Goal: Information Seeking & Learning: Learn about a topic

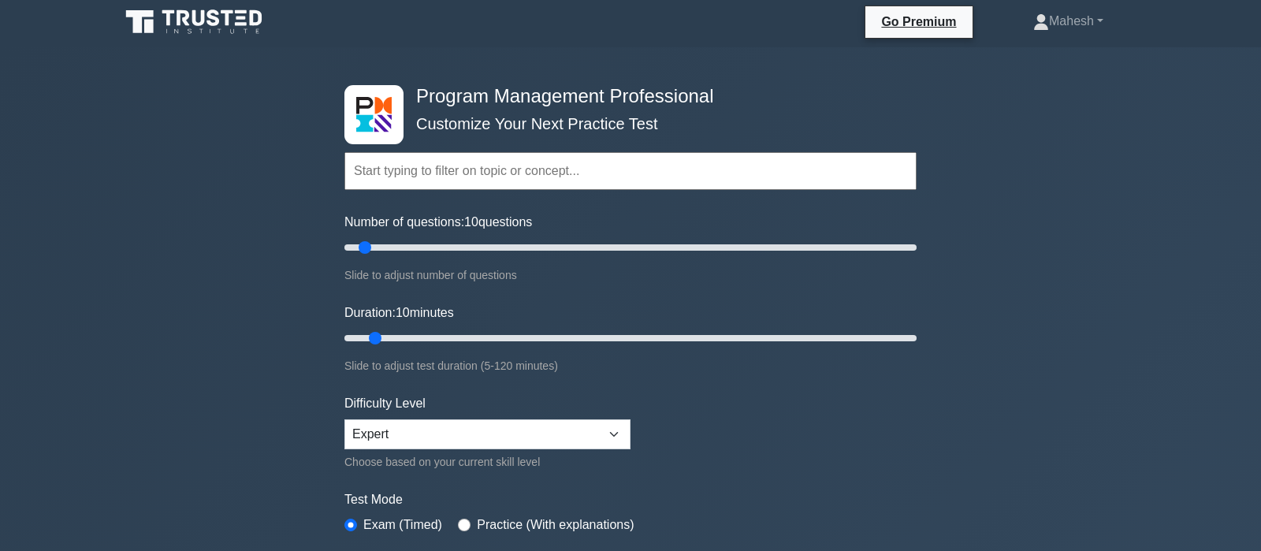
scroll to position [165, 0]
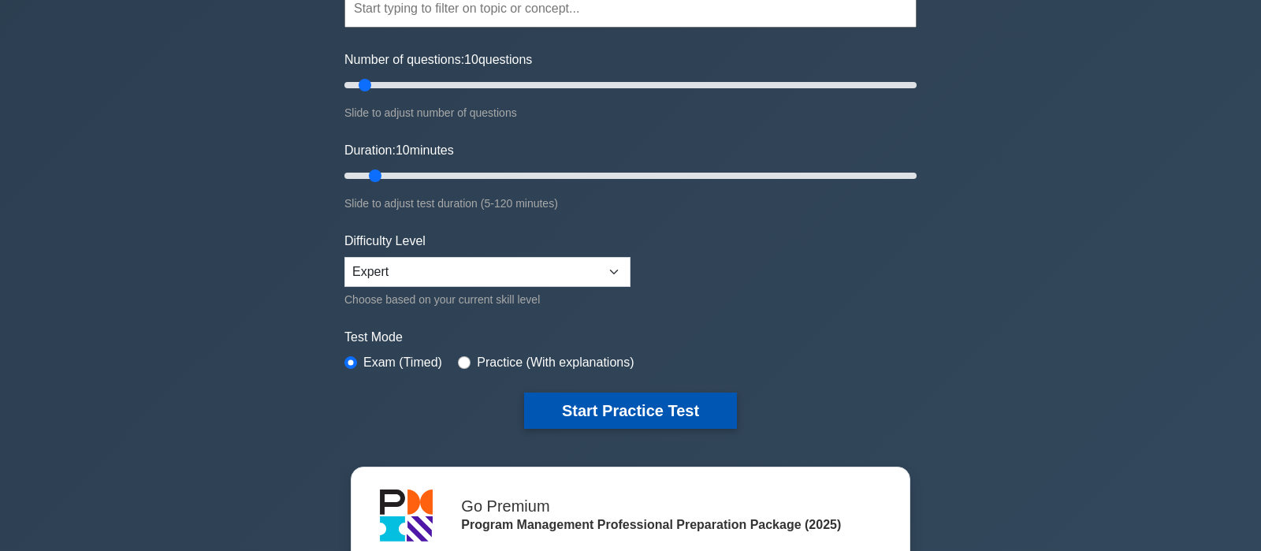
click at [596, 407] on button "Start Practice Test" at bounding box center [630, 410] width 213 height 36
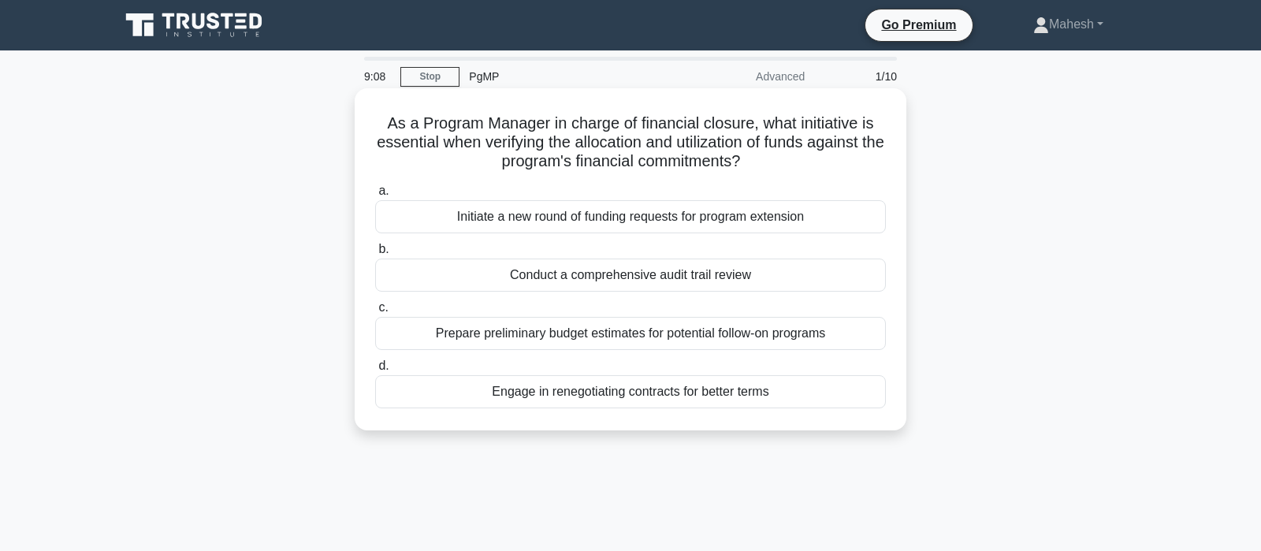
click at [630, 278] on div "Conduct a comprehensive audit trail review" at bounding box center [630, 274] width 511 height 33
click at [375, 255] on input "b. Conduct a comprehensive audit trail review" at bounding box center [375, 249] width 0 height 10
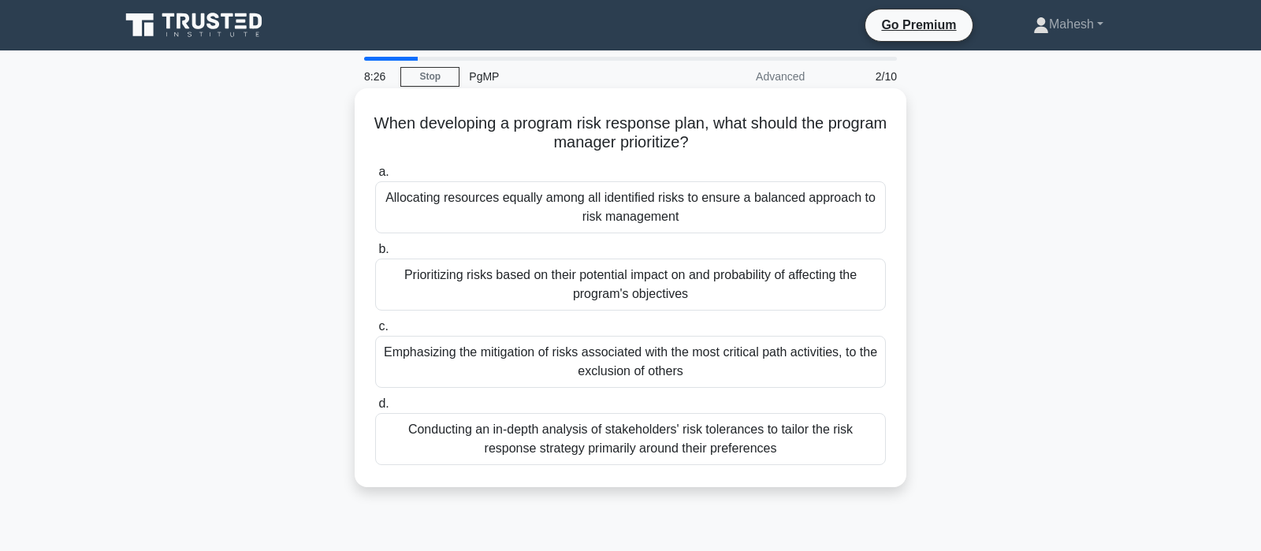
click at [684, 298] on div "Prioritizing risks based on their potential impact on and probability of affect…" at bounding box center [630, 284] width 511 height 52
click at [375, 255] on input "b. Prioritizing risks based on their potential impact on and probability of aff…" at bounding box center [375, 249] width 0 height 10
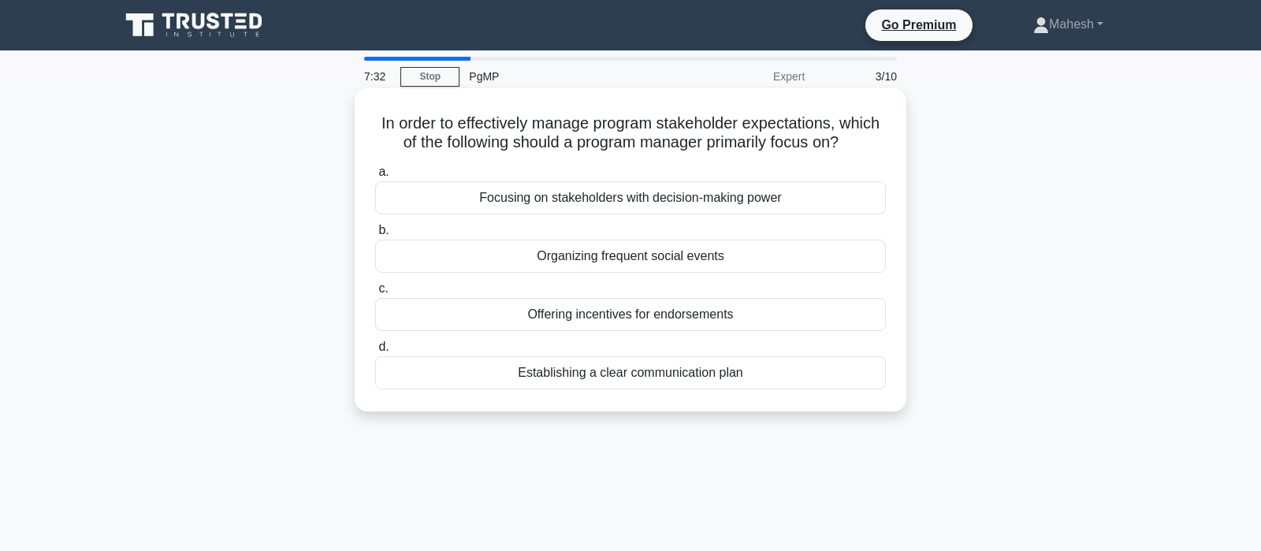
click at [652, 377] on div "Establishing a clear communication plan" at bounding box center [630, 372] width 511 height 33
click at [375, 352] on input "d. Establishing a clear communication plan" at bounding box center [375, 347] width 0 height 10
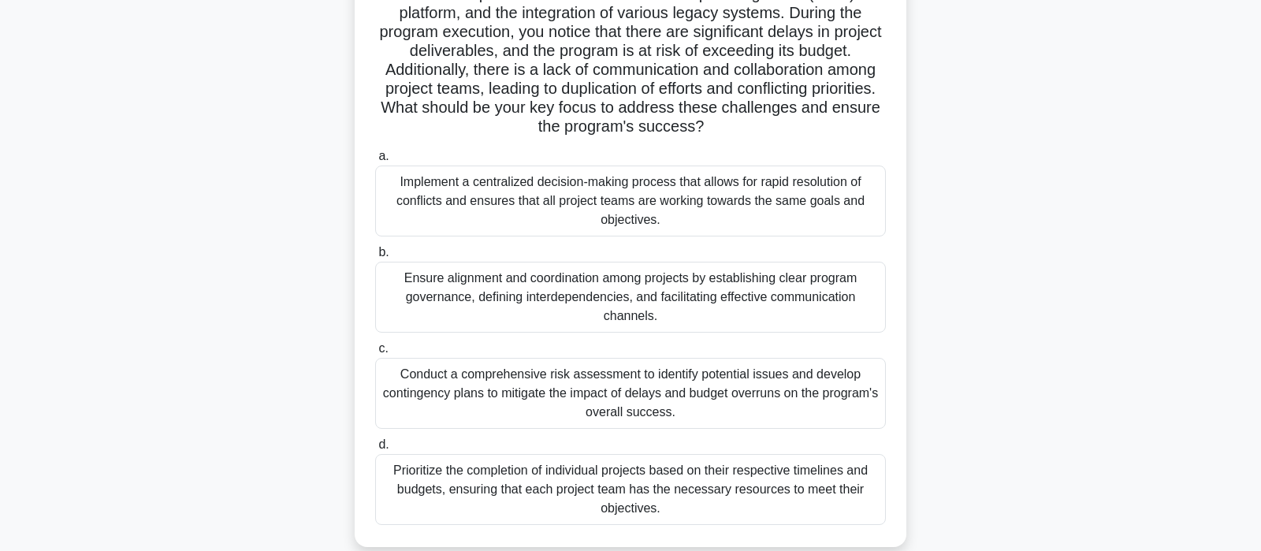
scroll to position [248, 0]
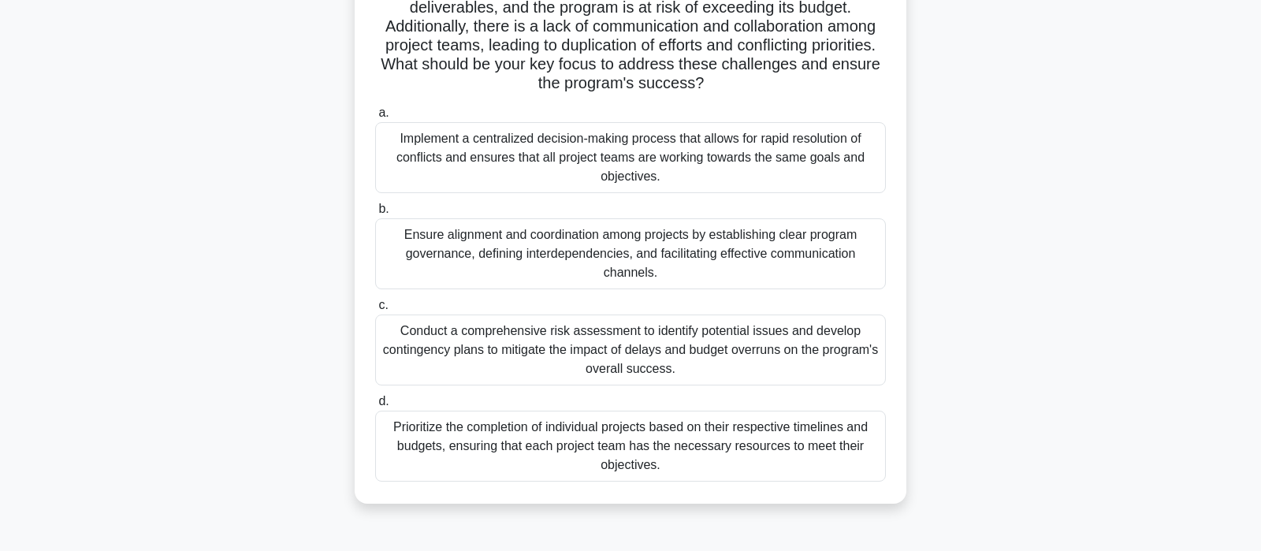
click at [554, 267] on div "Ensure alignment and coordination among projects by establishing clear program …" at bounding box center [630, 253] width 511 height 71
click at [375, 214] on input "b. Ensure alignment and coordination among projects by establishing clear progr…" at bounding box center [375, 209] width 0 height 10
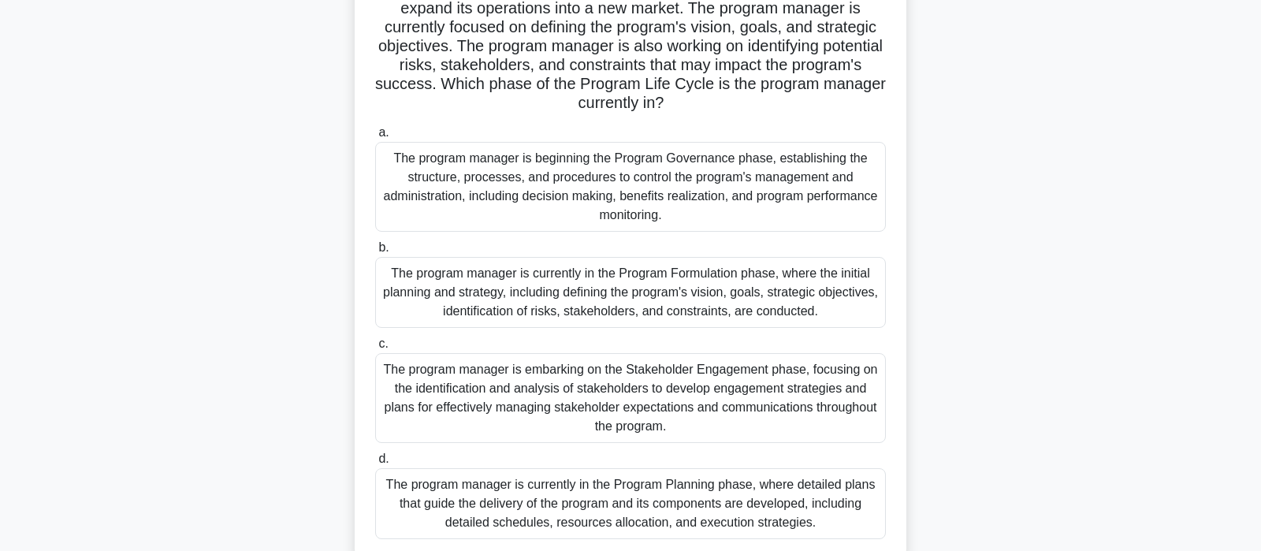
scroll to position [165, 0]
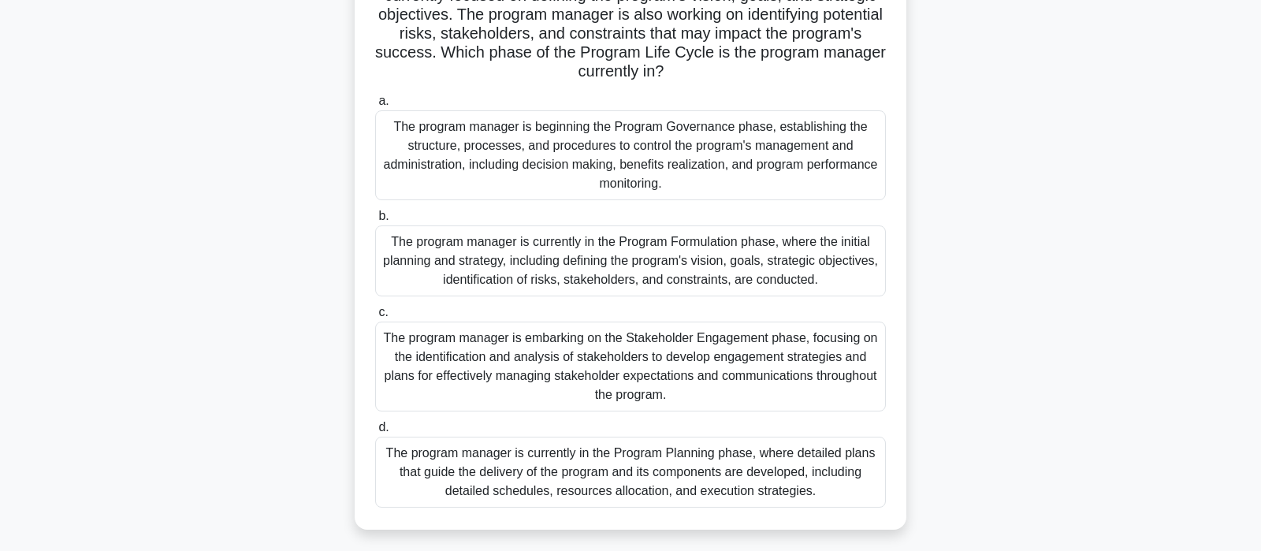
click at [570, 274] on div "The program manager is currently in the Program Formulation phase, where the in…" at bounding box center [630, 260] width 511 height 71
click at [375, 221] on input "b. The program manager is currently in the Program Formulation phase, where the…" at bounding box center [375, 216] width 0 height 10
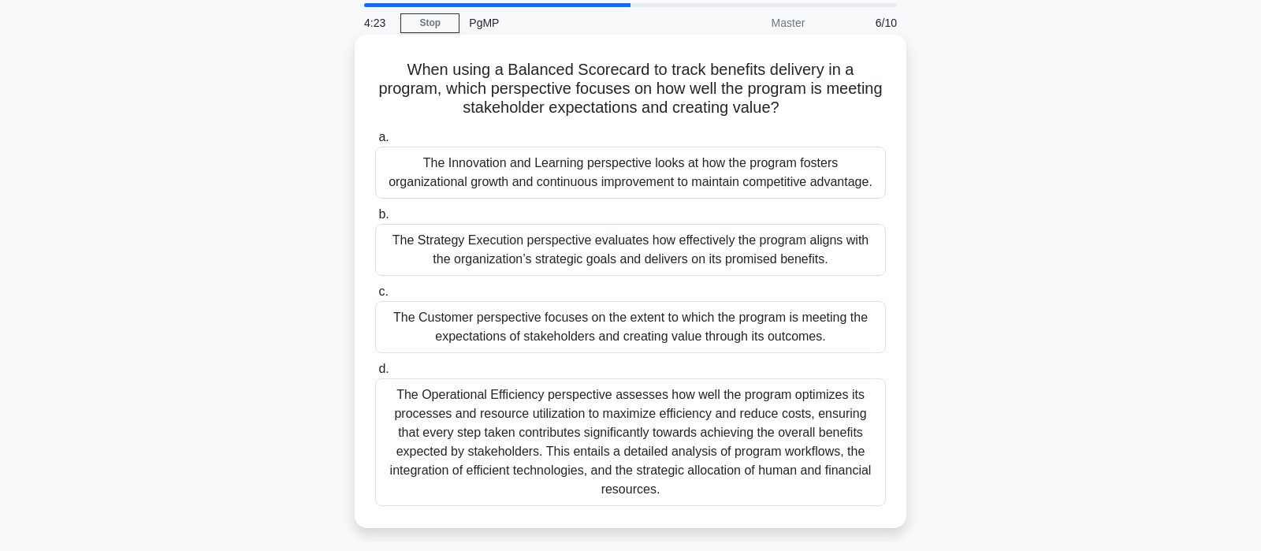
scroll to position [83, 0]
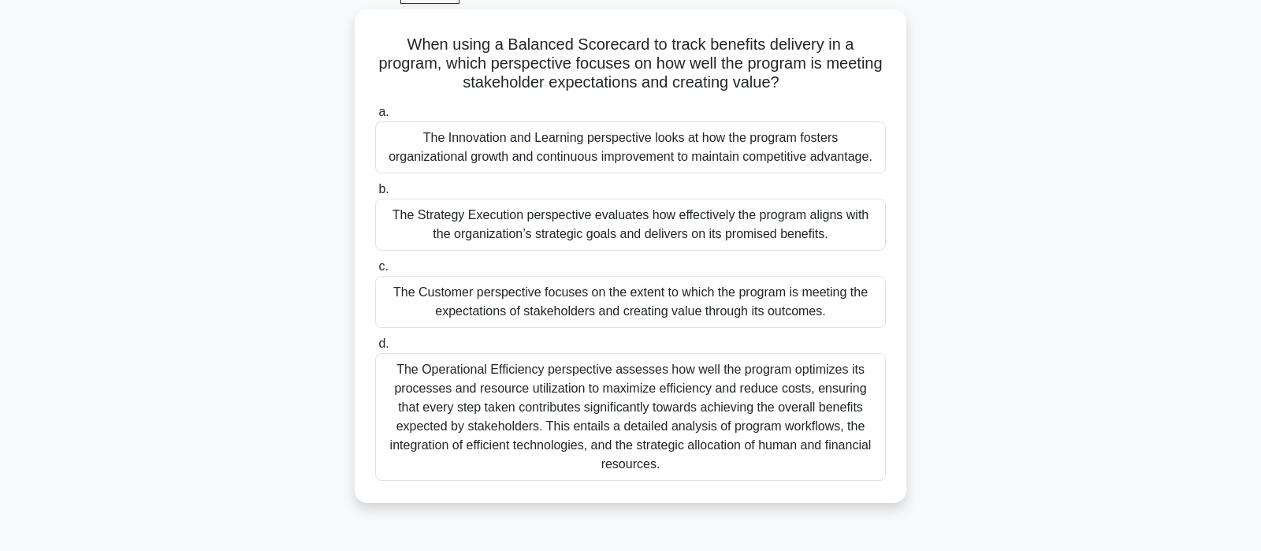
drag, startPoint x: 743, startPoint y: 301, endPoint x: 936, endPoint y: 291, distance: 193.3
click at [936, 291] on div "When using a Balanced Scorecard to track benefits delivery in a program, which …" at bounding box center [630, 265] width 1040 height 512
click at [1042, 307] on div "When using a Balanced Scorecard to track benefits delivery in a program, which …" at bounding box center [630, 265] width 1040 height 512
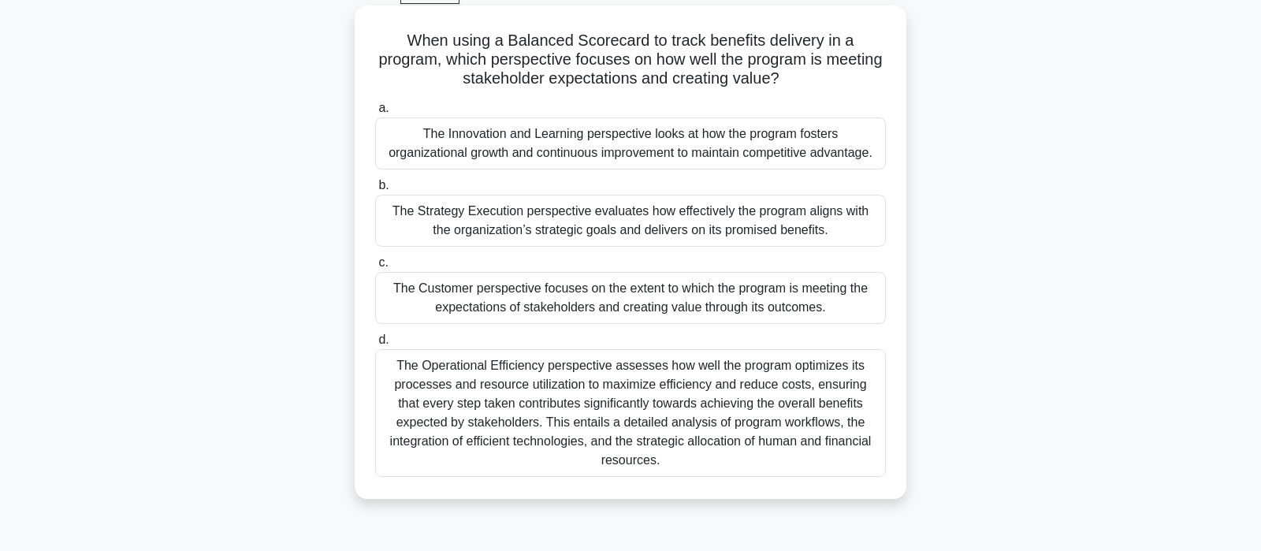
click at [775, 288] on div "The Customer perspective focuses on the extent to which the program is meeting …" at bounding box center [630, 298] width 511 height 52
click at [375, 268] on input "c. The Customer perspective focuses on the extent to which the program is meeti…" at bounding box center [375, 263] width 0 height 10
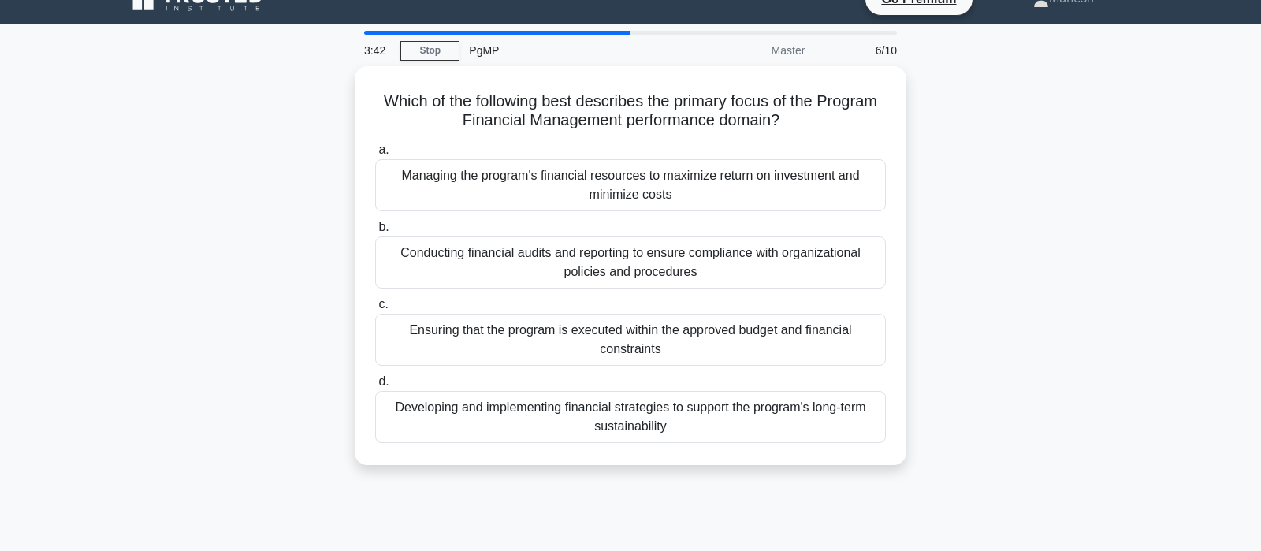
scroll to position [0, 0]
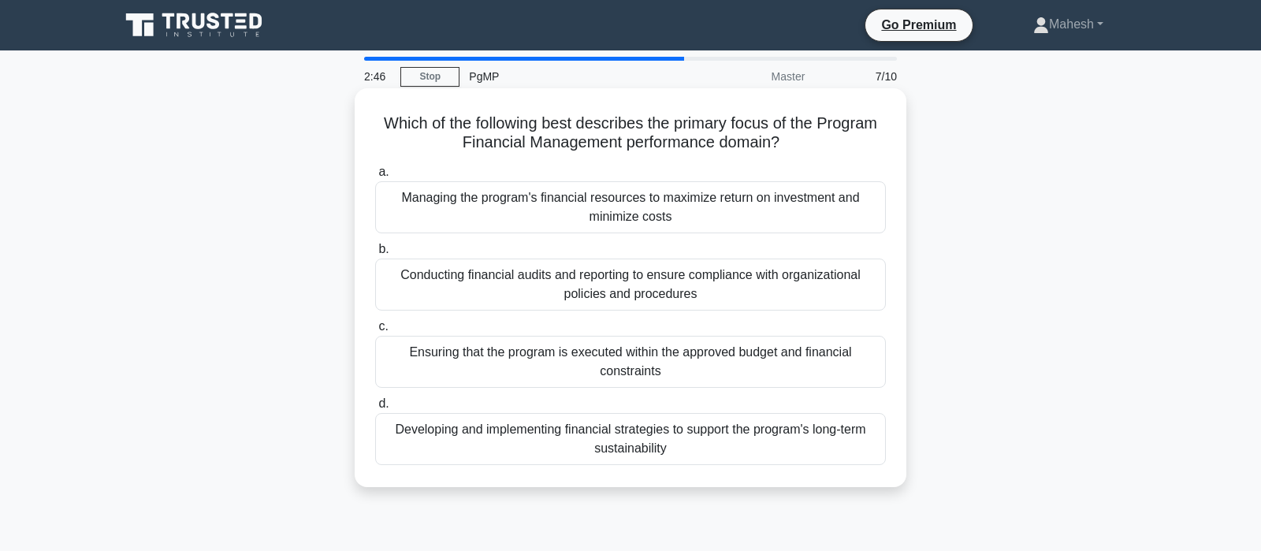
click at [719, 211] on div "Managing the program's financial resources to maximize return on investment and…" at bounding box center [630, 207] width 511 height 52
click at [375, 177] on input "a. Managing the program's financial resources to maximize return on investment …" at bounding box center [375, 172] width 0 height 10
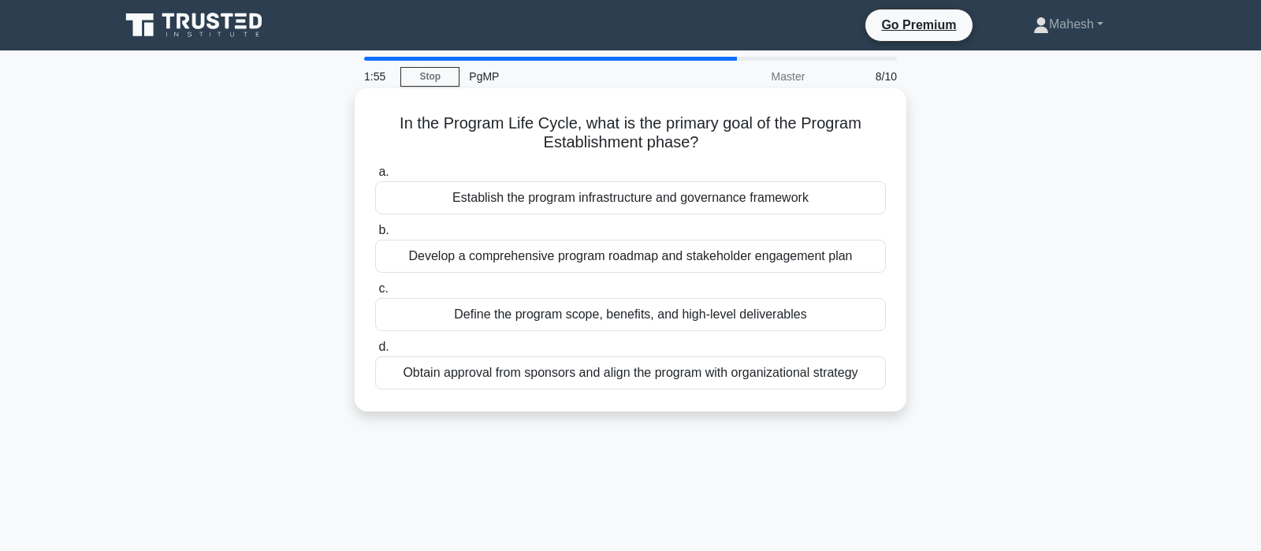
click at [717, 254] on div "Develop a comprehensive program roadmap and stakeholder engagement plan" at bounding box center [630, 256] width 511 height 33
click at [375, 236] on input "b. Develop a comprehensive program roadmap and stakeholder engagement plan" at bounding box center [375, 230] width 0 height 10
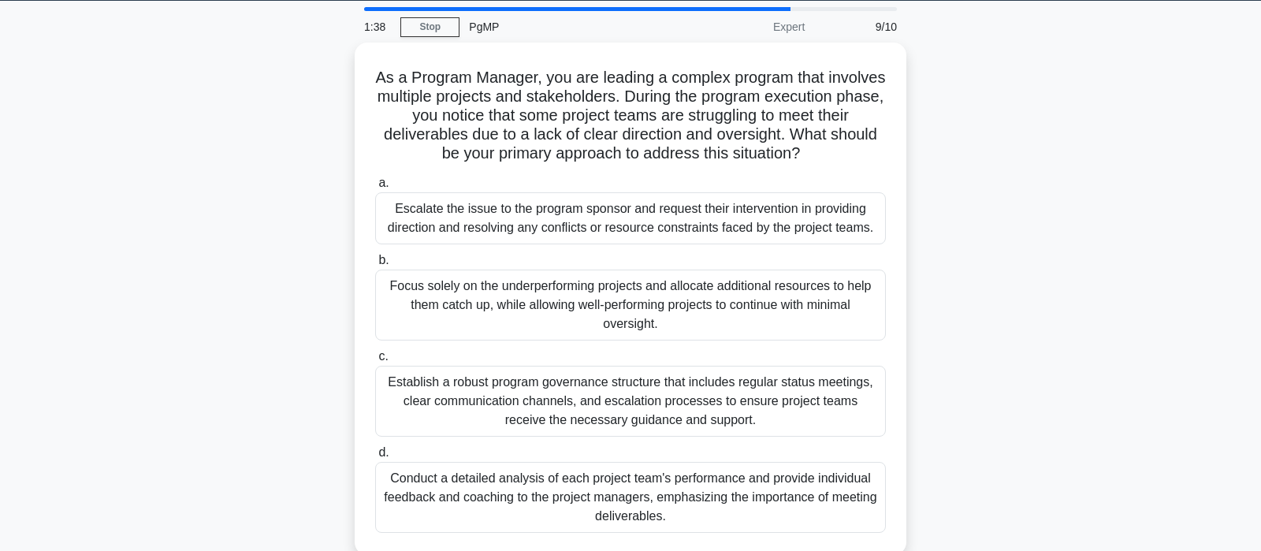
scroll to position [83, 0]
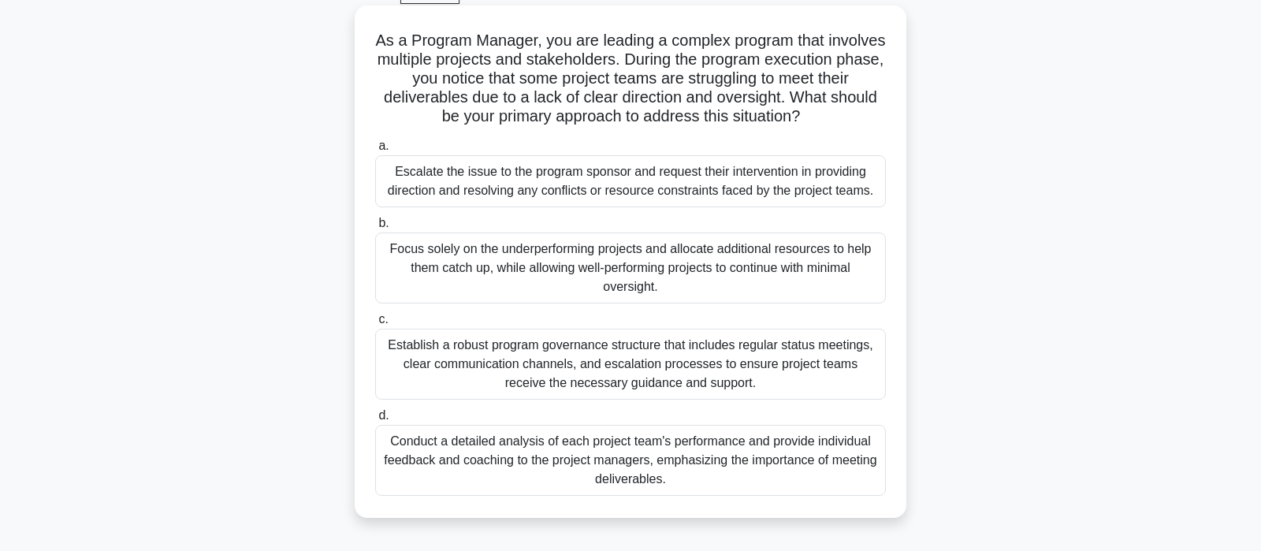
click at [669, 467] on div "Conduct a detailed analysis of each project team's performance and provide indi…" at bounding box center [630, 460] width 511 height 71
click at [375, 421] on input "d. Conduct a detailed analysis of each project team's performance and provide i…" at bounding box center [375, 416] width 0 height 10
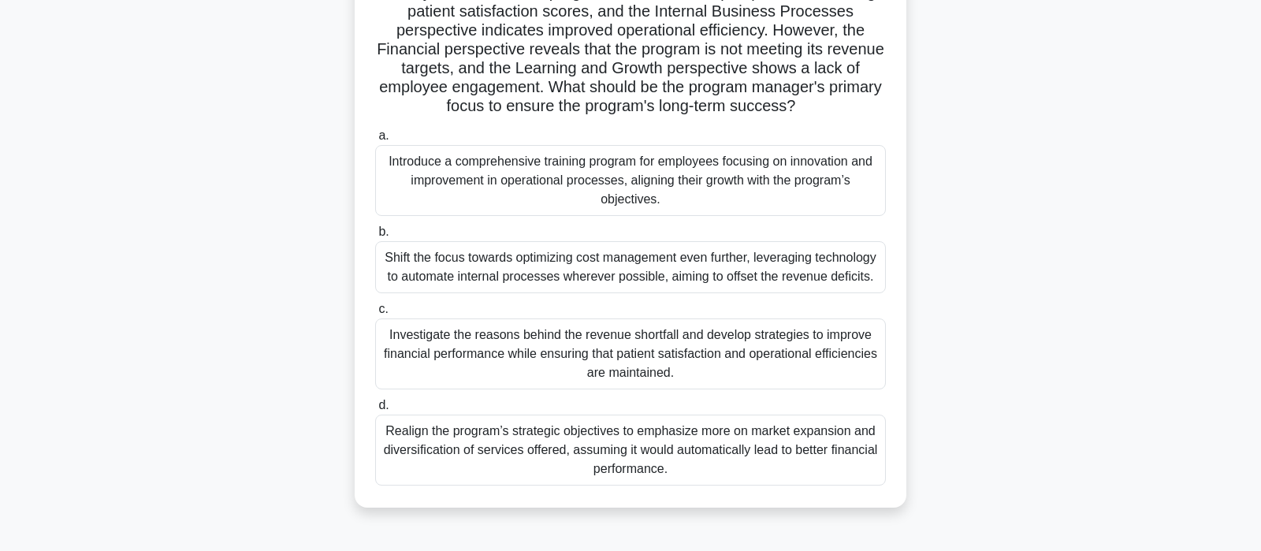
scroll to position [165, 0]
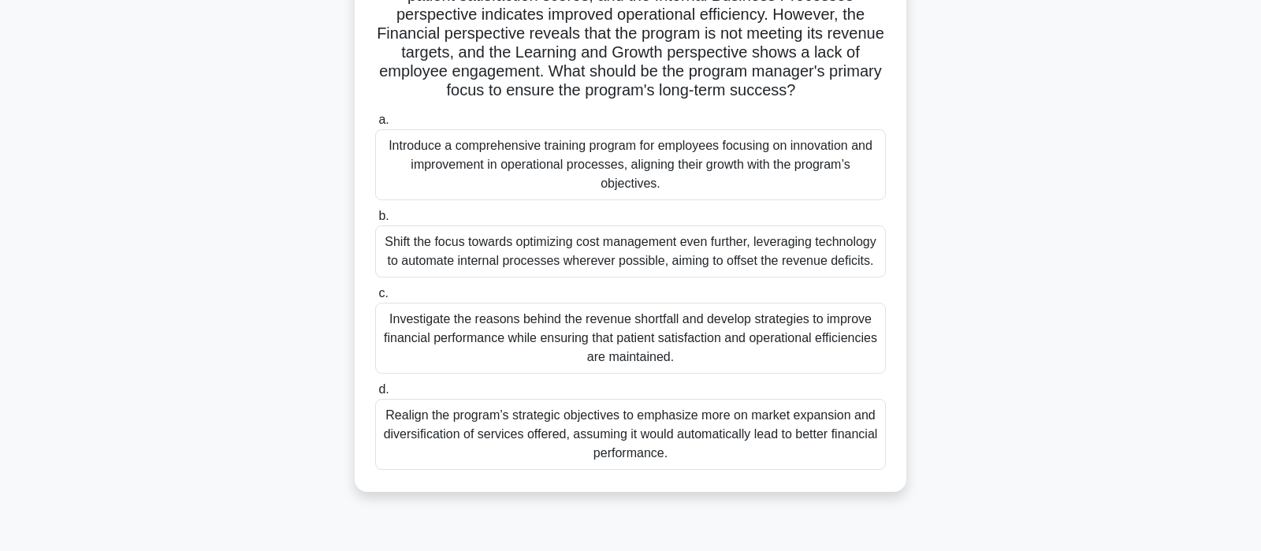
click at [732, 332] on div "Investigate the reasons behind the revenue shortfall and develop strategies to …" at bounding box center [630, 338] width 511 height 71
click at [375, 299] on input "c. Investigate the reasons behind the revenue shortfall and develop strategies …" at bounding box center [375, 293] width 0 height 10
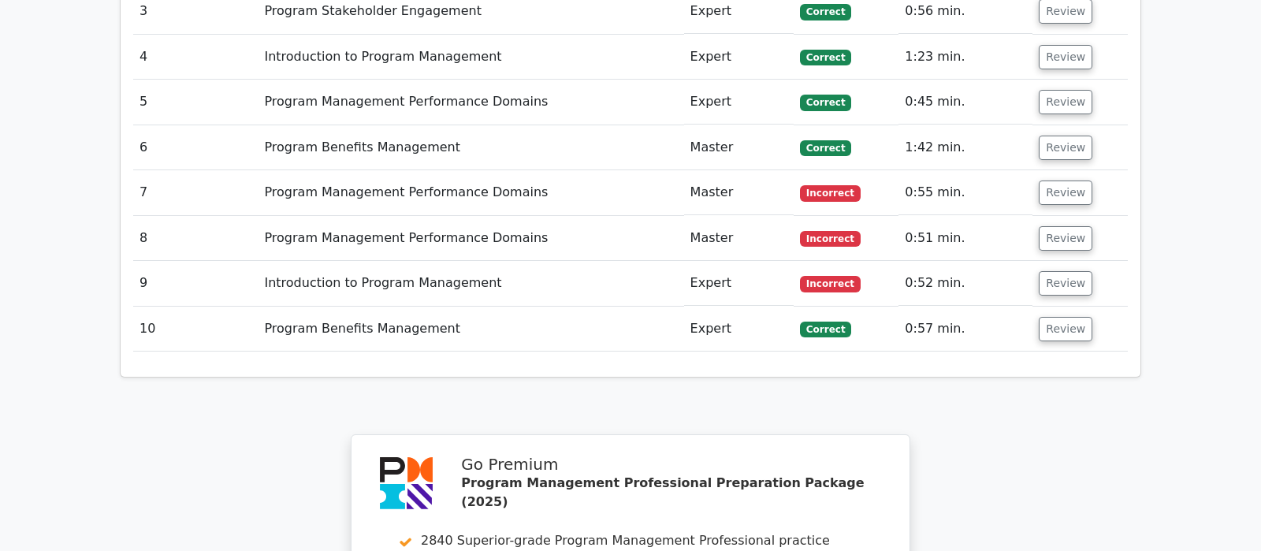
scroll to position [2105, 0]
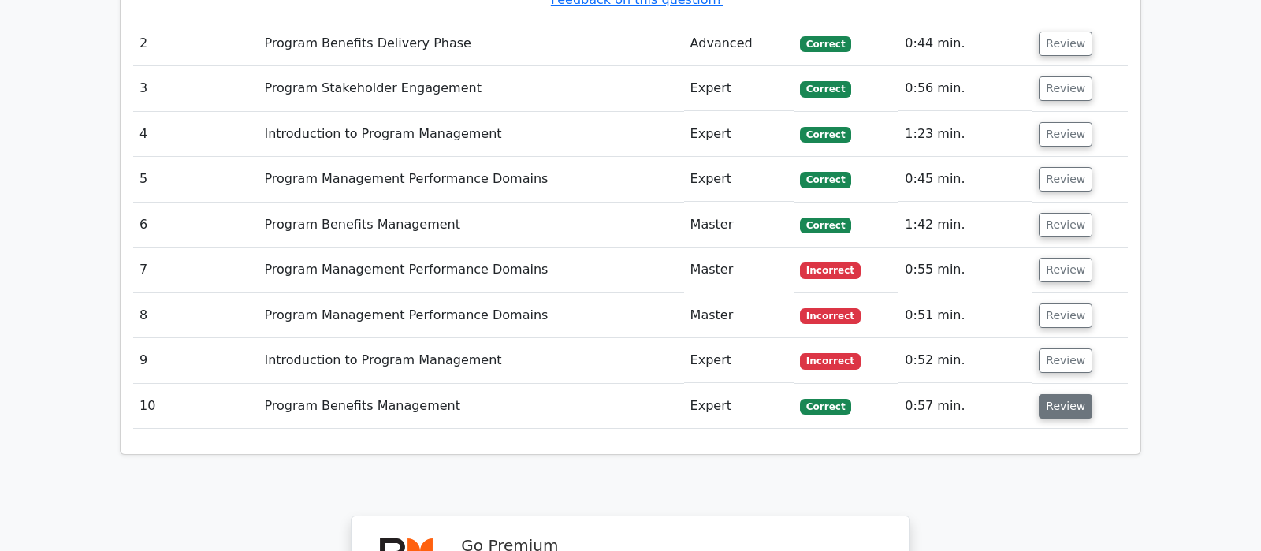
click at [1068, 394] on button "Review" at bounding box center [1066, 406] width 54 height 24
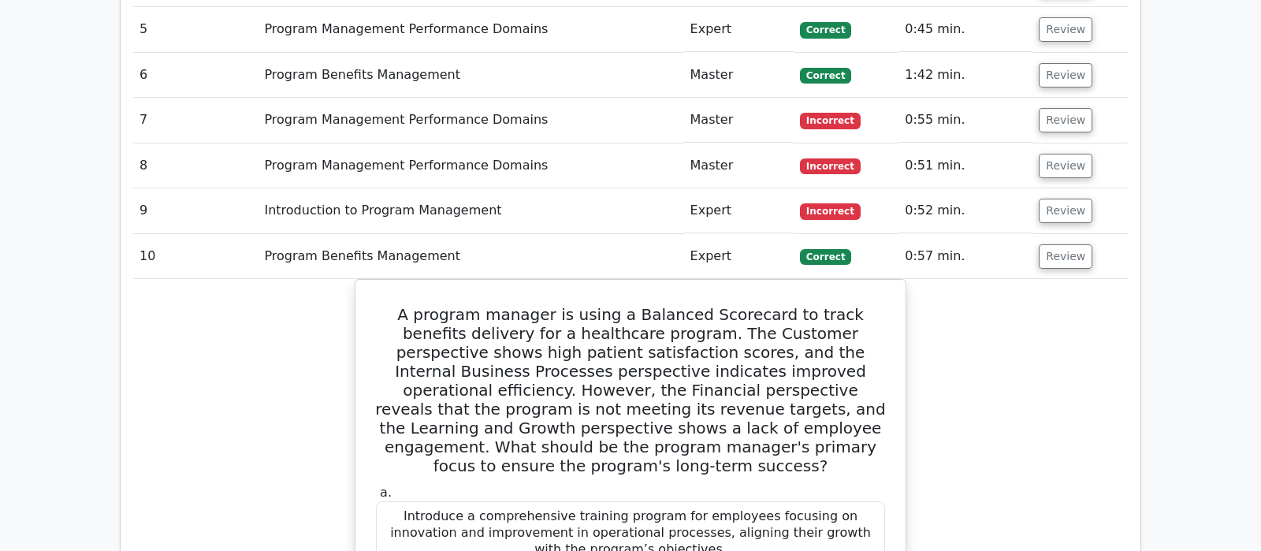
scroll to position [2187, 0]
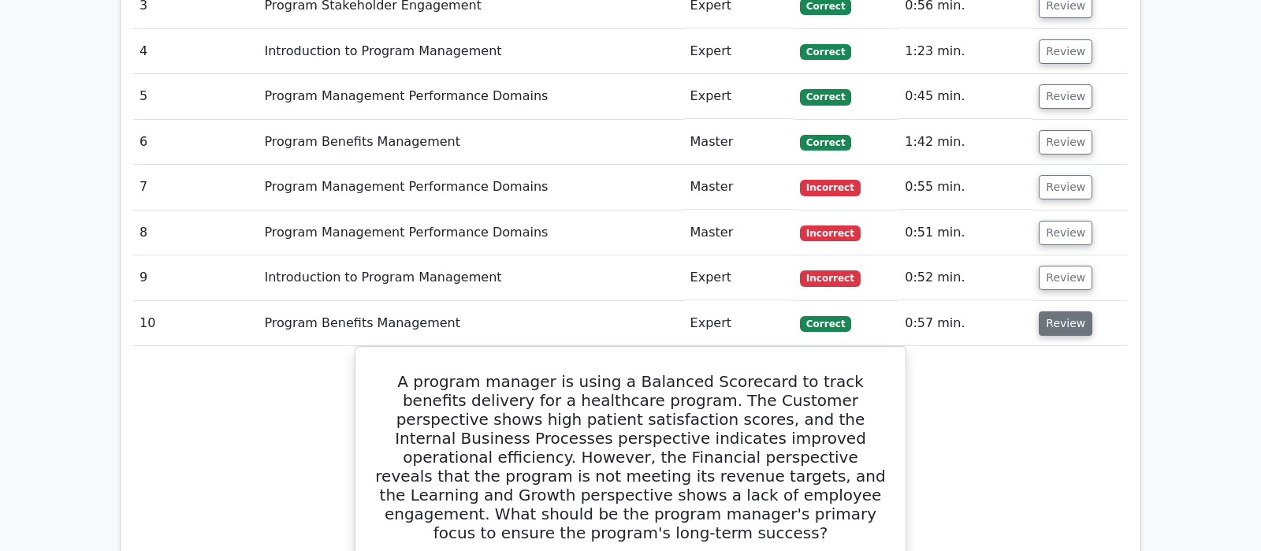
click at [1054, 311] on button "Review" at bounding box center [1066, 323] width 54 height 24
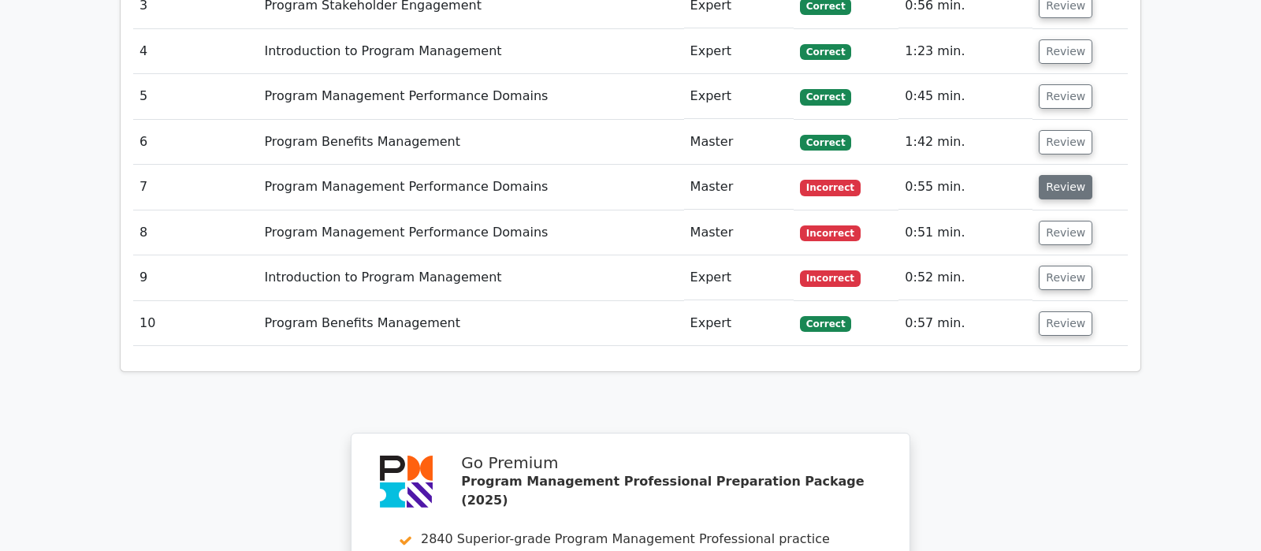
click at [1065, 175] on button "Review" at bounding box center [1066, 187] width 54 height 24
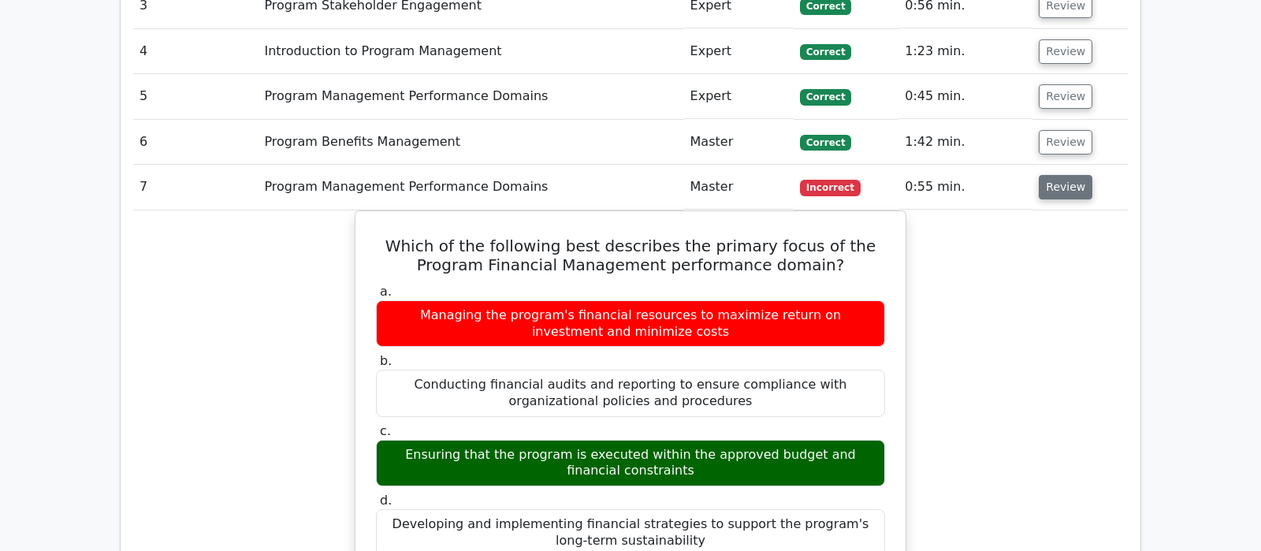
click at [1065, 175] on button "Review" at bounding box center [1066, 187] width 54 height 24
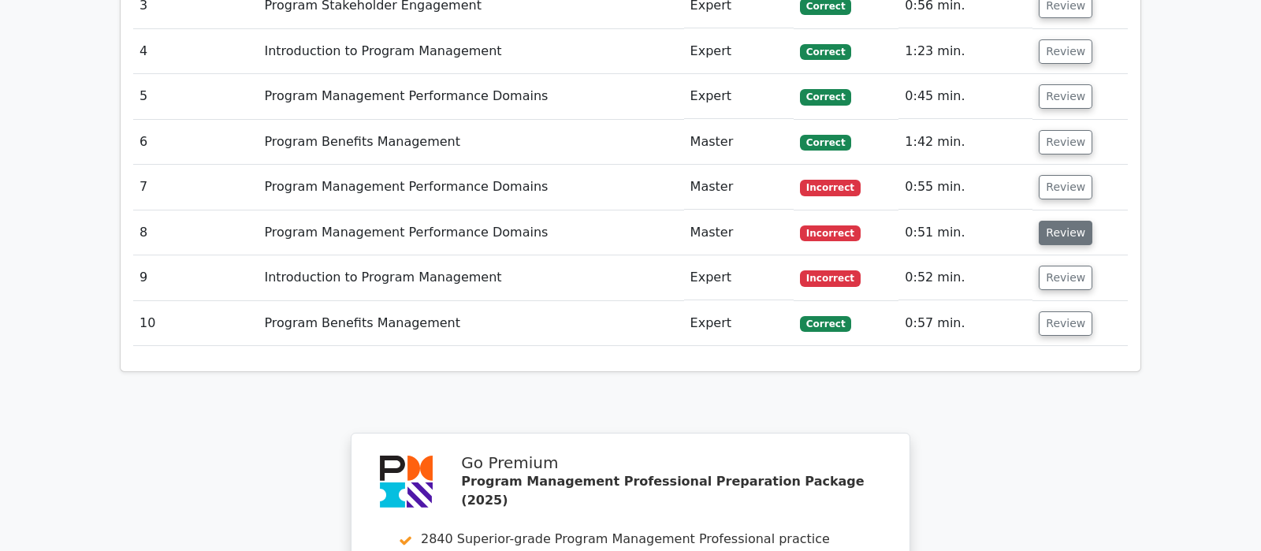
click at [1073, 221] on button "Review" at bounding box center [1066, 233] width 54 height 24
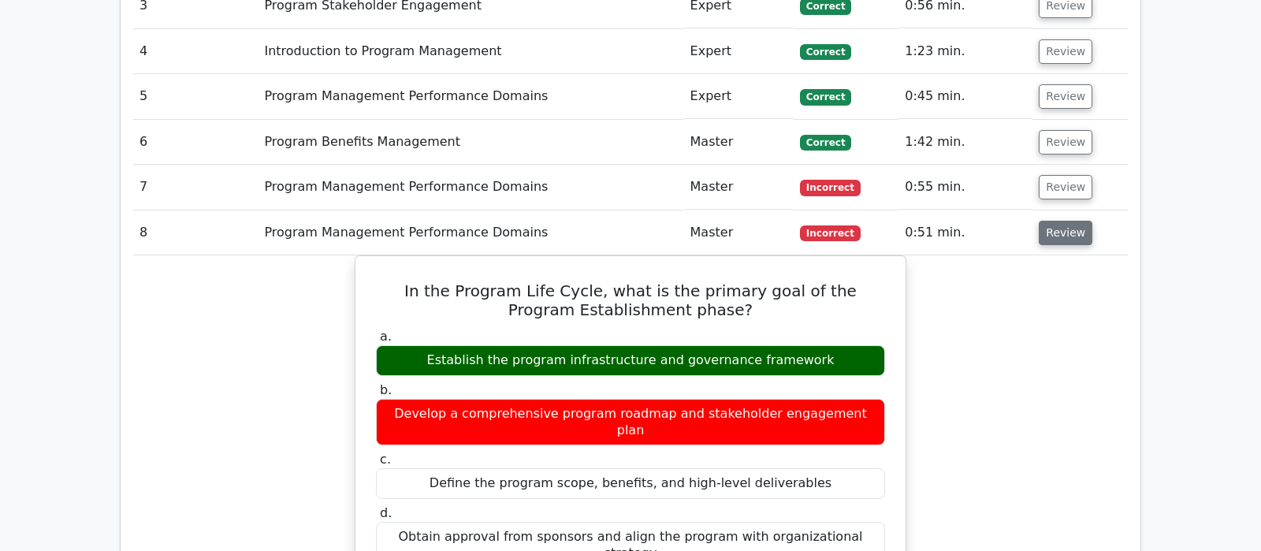
click at [1073, 221] on button "Review" at bounding box center [1066, 233] width 54 height 24
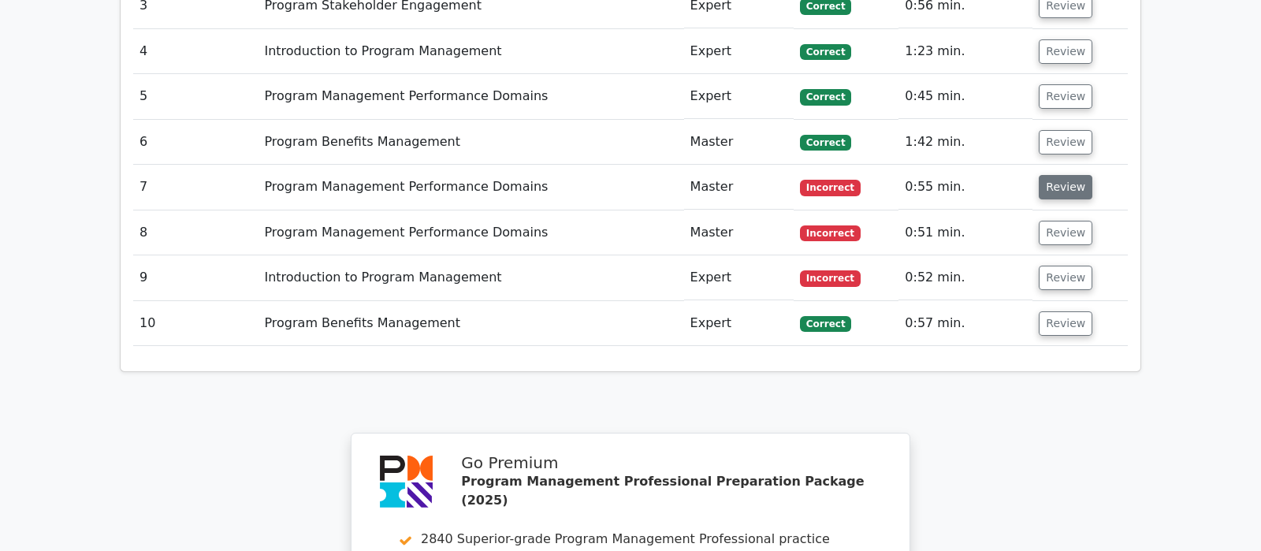
click at [1065, 175] on button "Review" at bounding box center [1066, 187] width 54 height 24
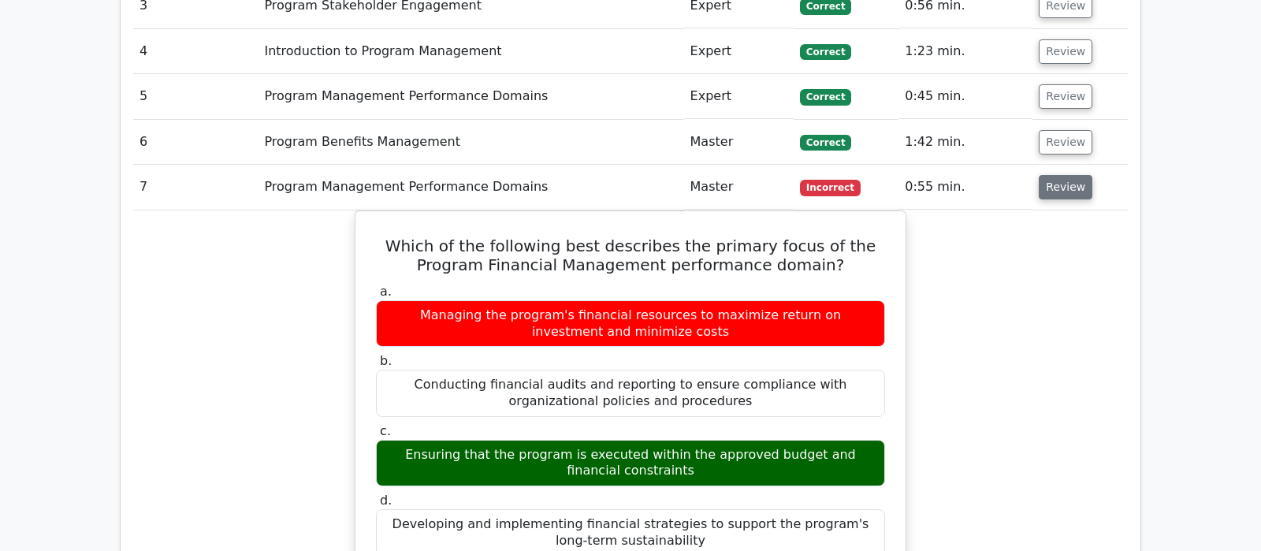
click at [1050, 175] on button "Review" at bounding box center [1066, 187] width 54 height 24
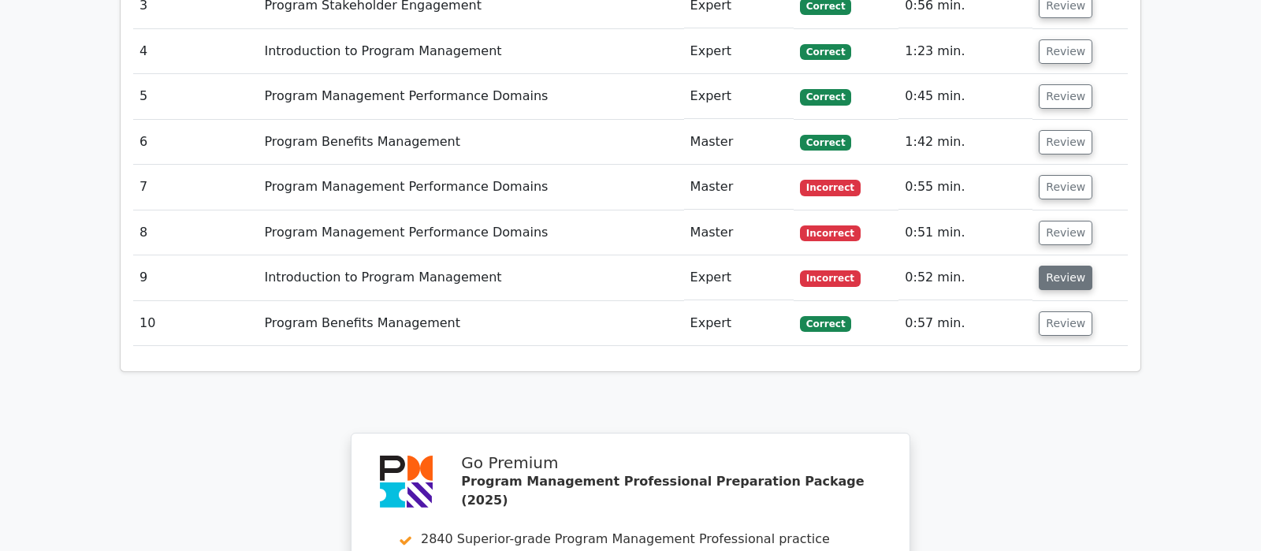
click at [1057, 266] on button "Review" at bounding box center [1066, 278] width 54 height 24
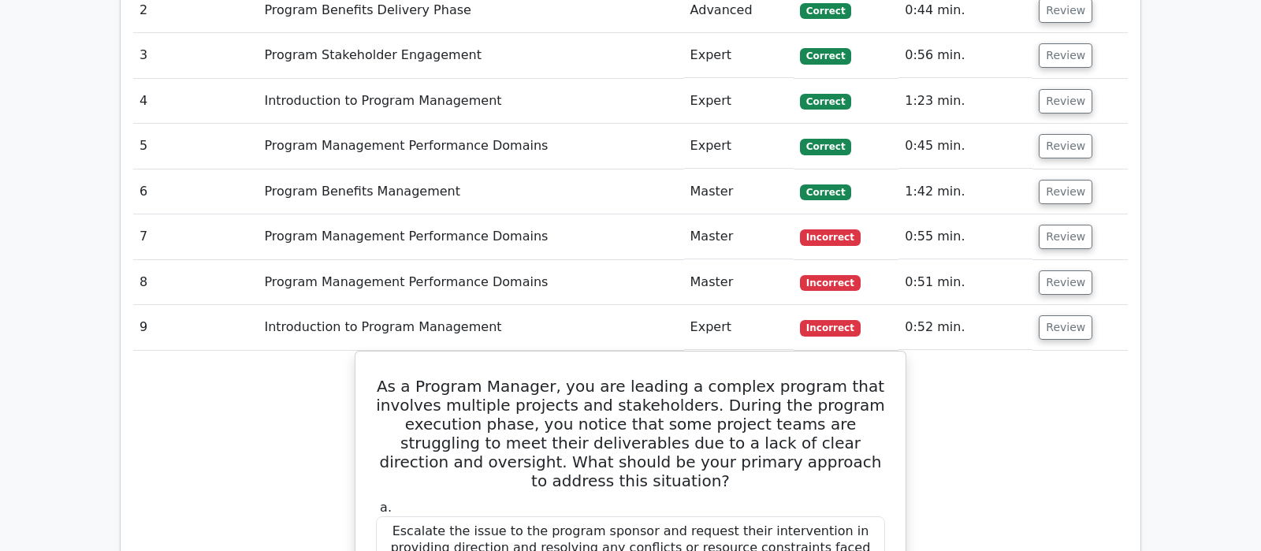
scroll to position [2105, 0]
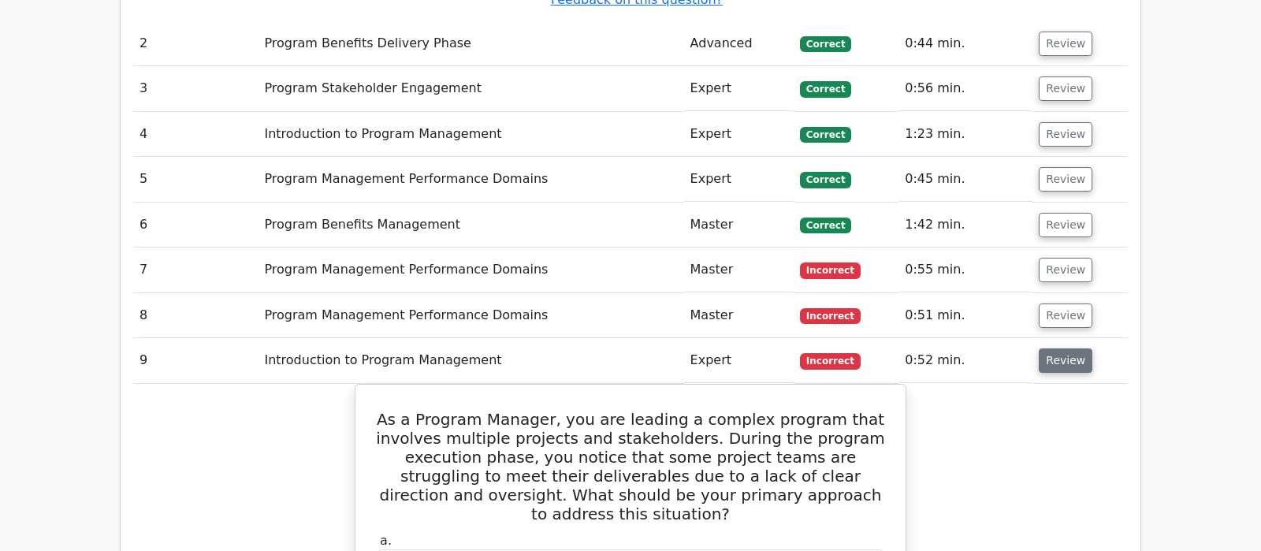
click at [1068, 348] on button "Review" at bounding box center [1066, 360] width 54 height 24
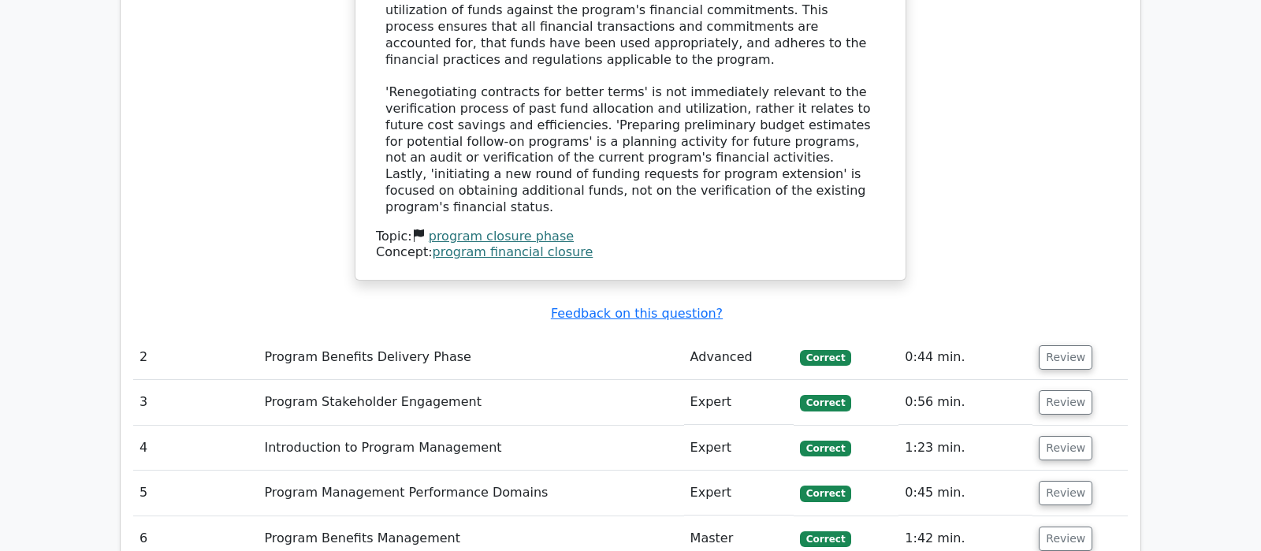
scroll to position [1774, 0]
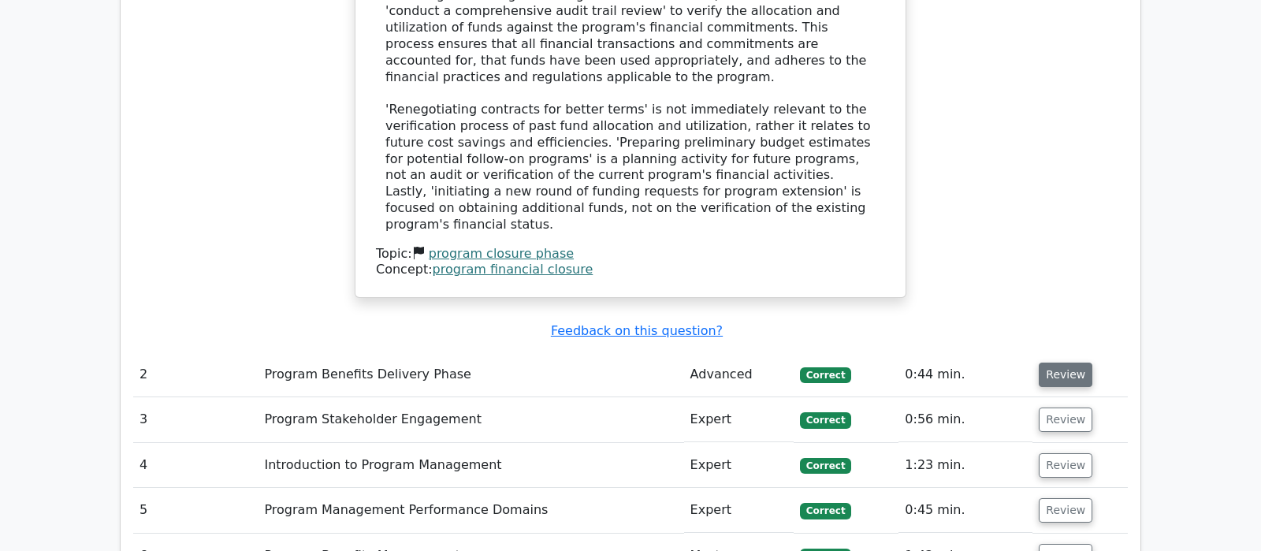
click at [1072, 362] on button "Review" at bounding box center [1066, 374] width 54 height 24
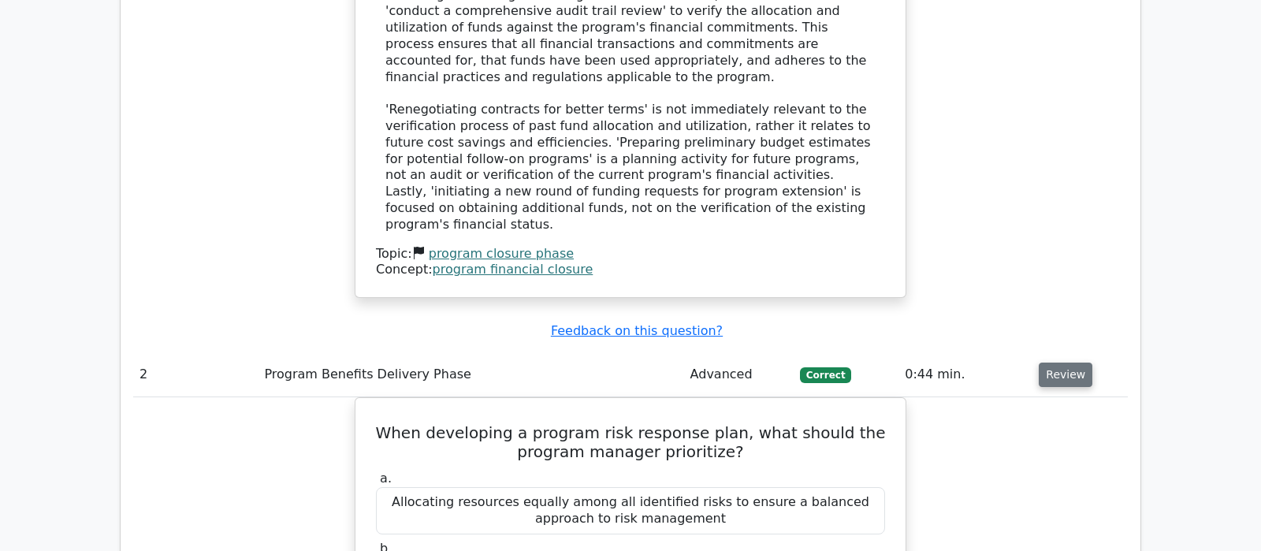
click at [1054, 362] on button "Review" at bounding box center [1066, 374] width 54 height 24
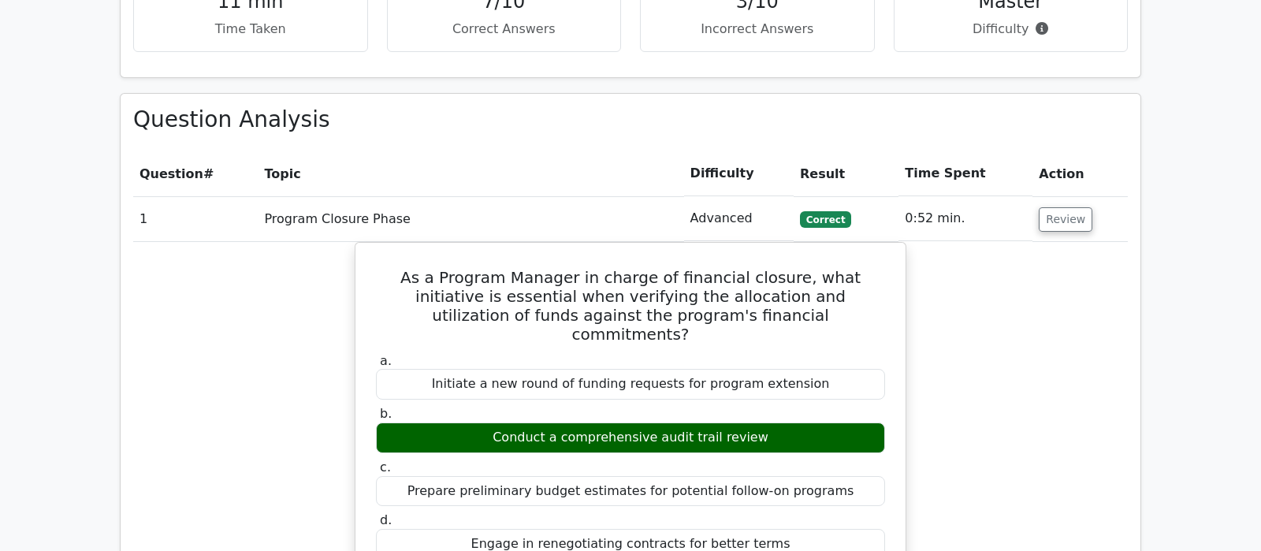
scroll to position [1112, 0]
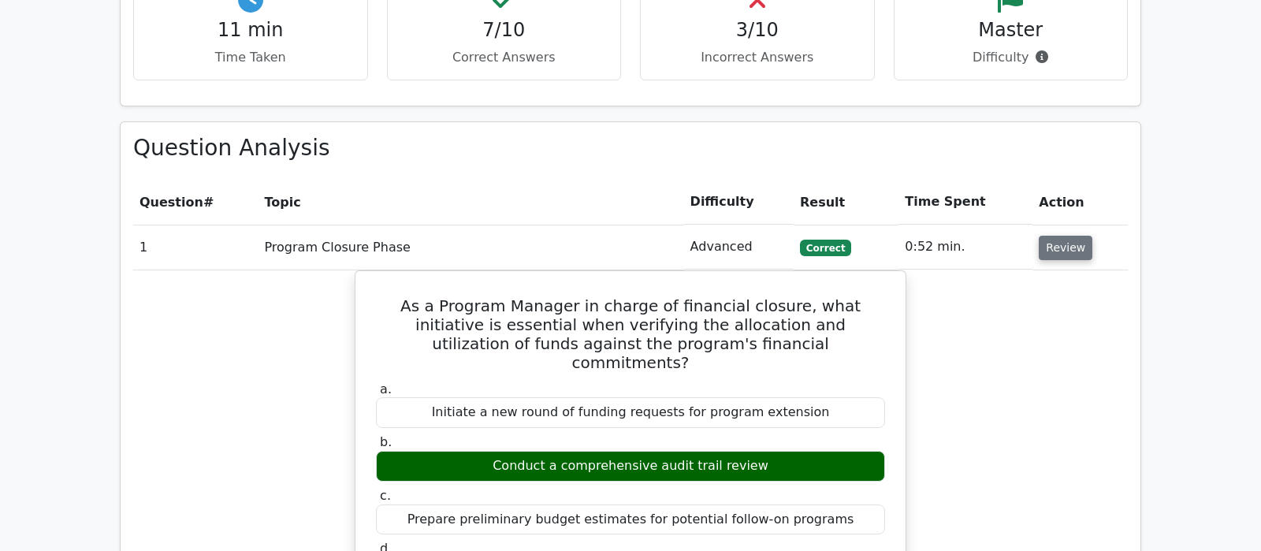
click at [1065, 236] on button "Review" at bounding box center [1066, 248] width 54 height 24
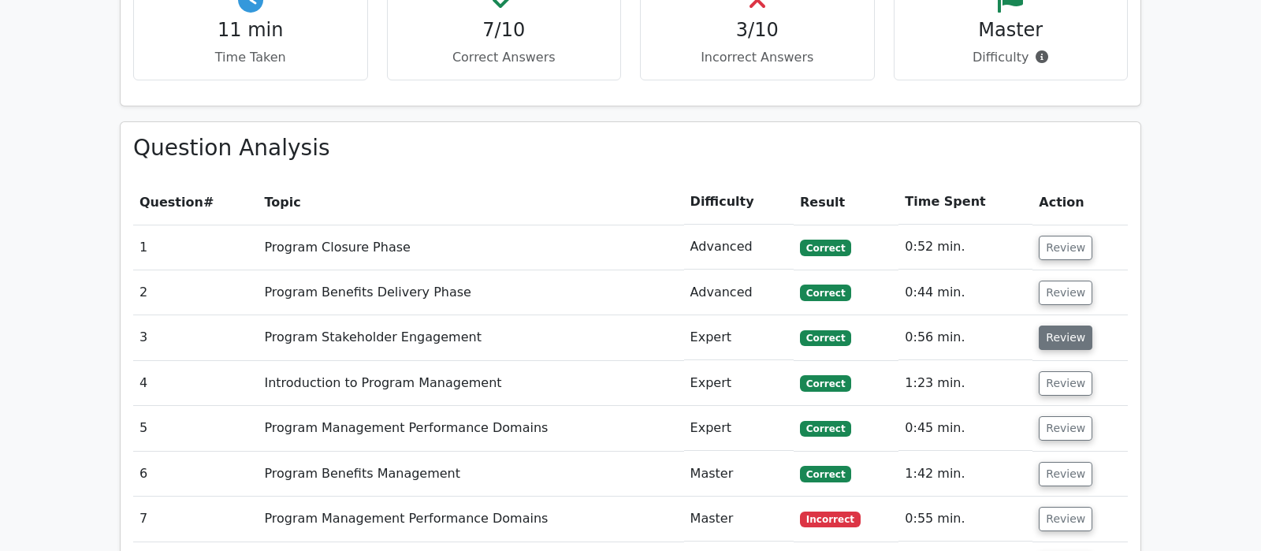
click at [1062, 325] on button "Review" at bounding box center [1066, 337] width 54 height 24
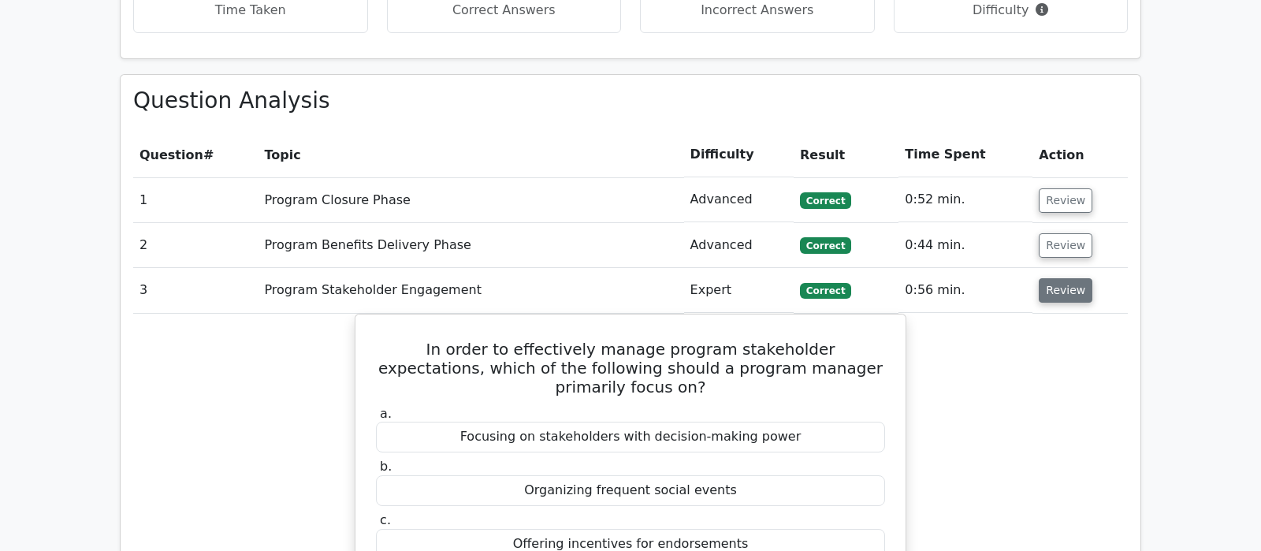
scroll to position [1195, 0]
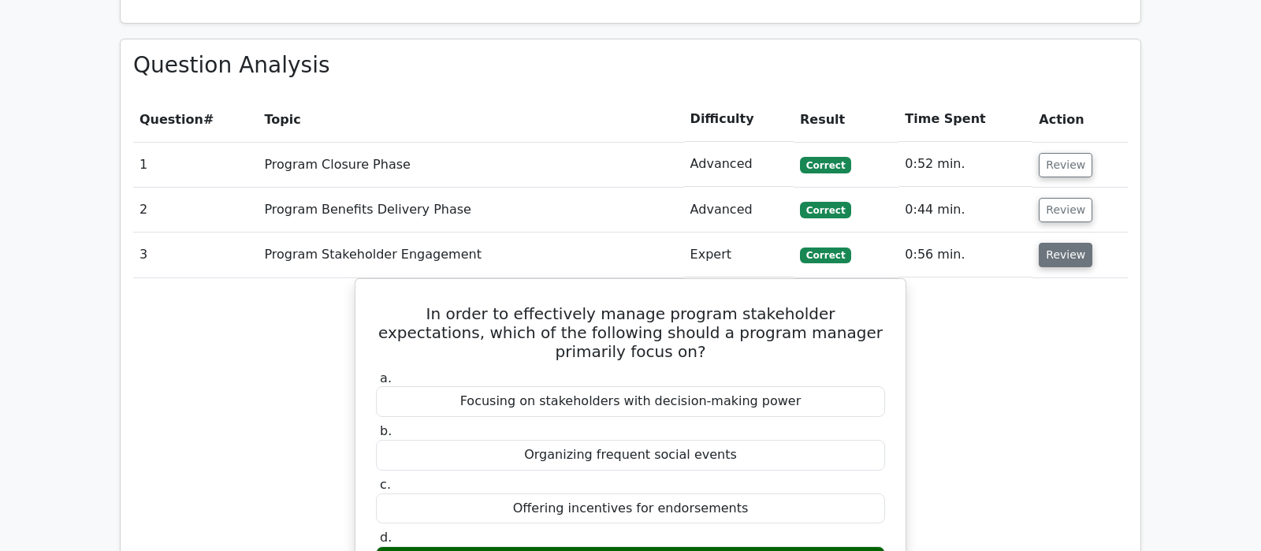
click at [1058, 243] on button "Review" at bounding box center [1066, 255] width 54 height 24
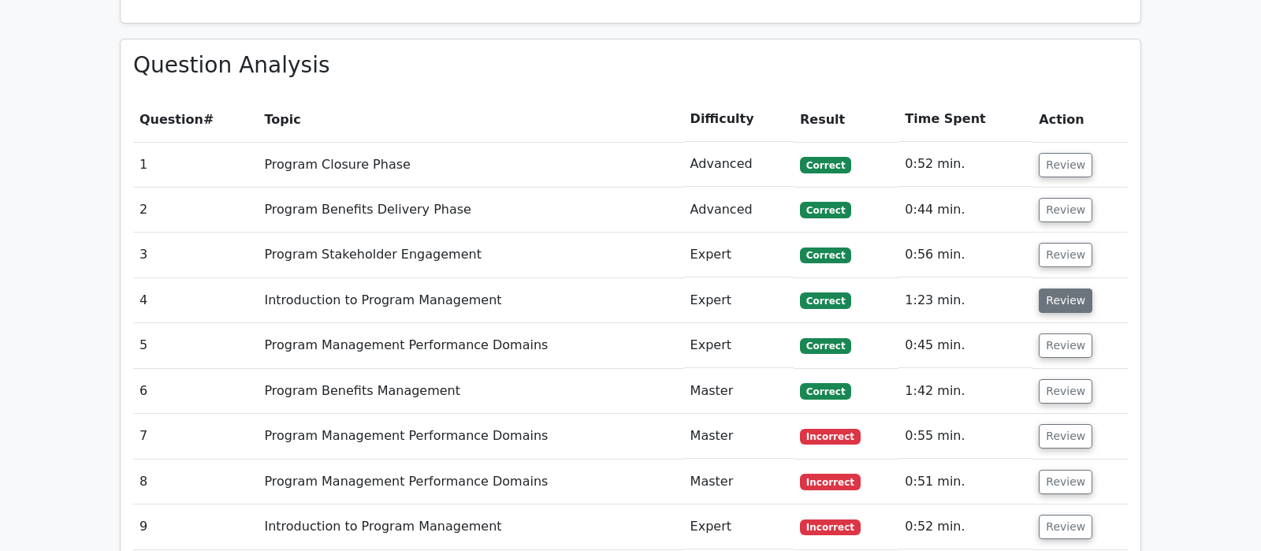
click at [1059, 288] on button "Review" at bounding box center [1066, 300] width 54 height 24
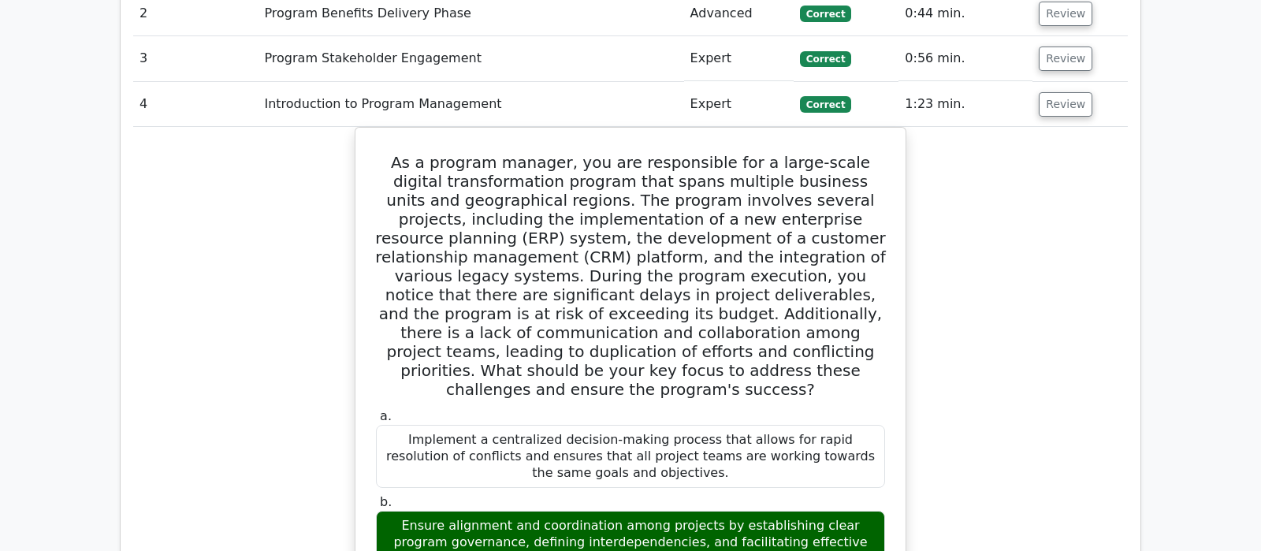
scroll to position [1360, 0]
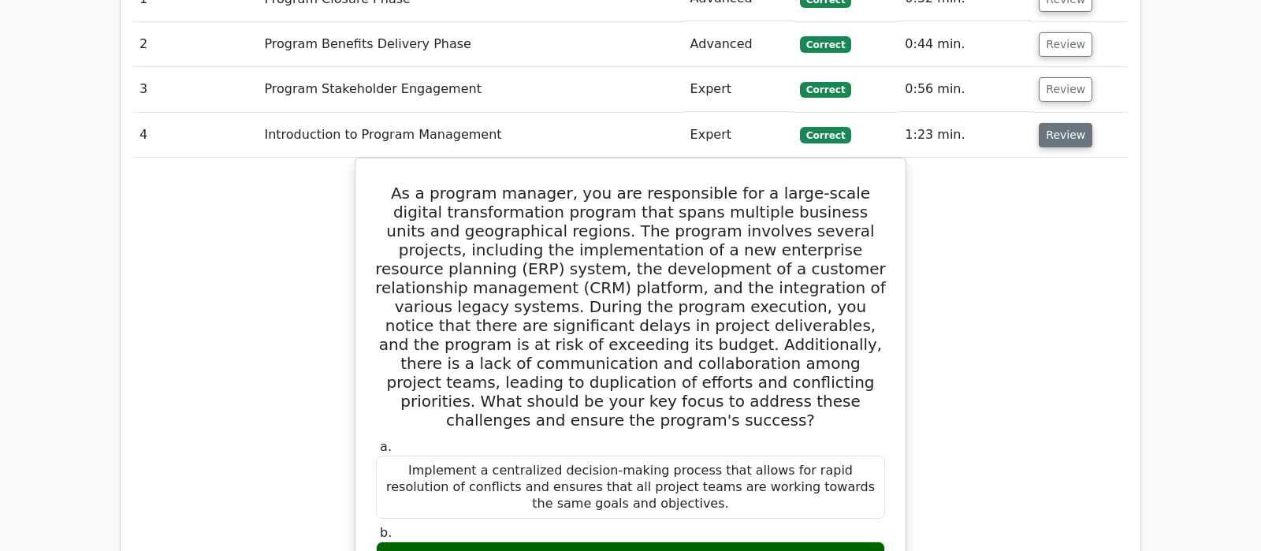
click at [1058, 123] on button "Review" at bounding box center [1066, 135] width 54 height 24
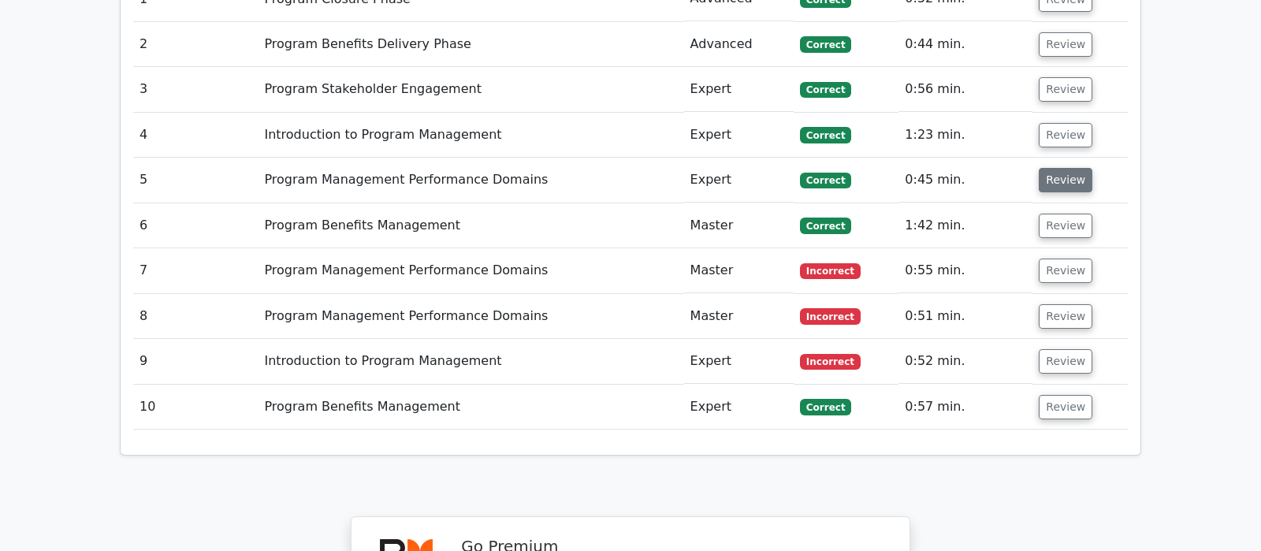
click at [1057, 168] on button "Review" at bounding box center [1066, 180] width 54 height 24
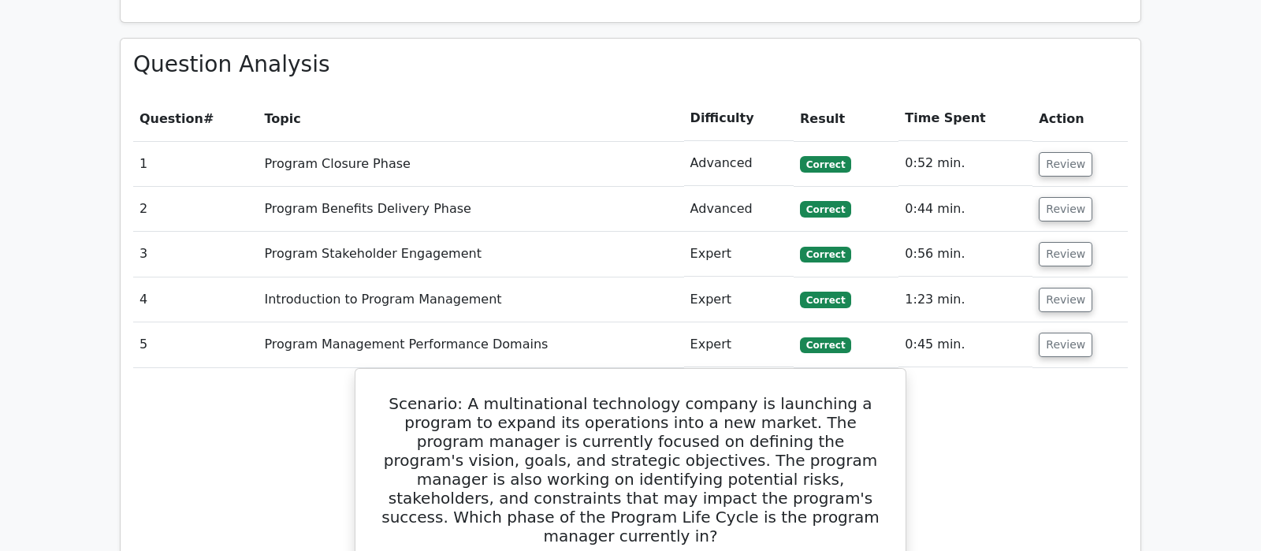
scroll to position [1195, 0]
click at [1070, 333] on button "Review" at bounding box center [1066, 345] width 54 height 24
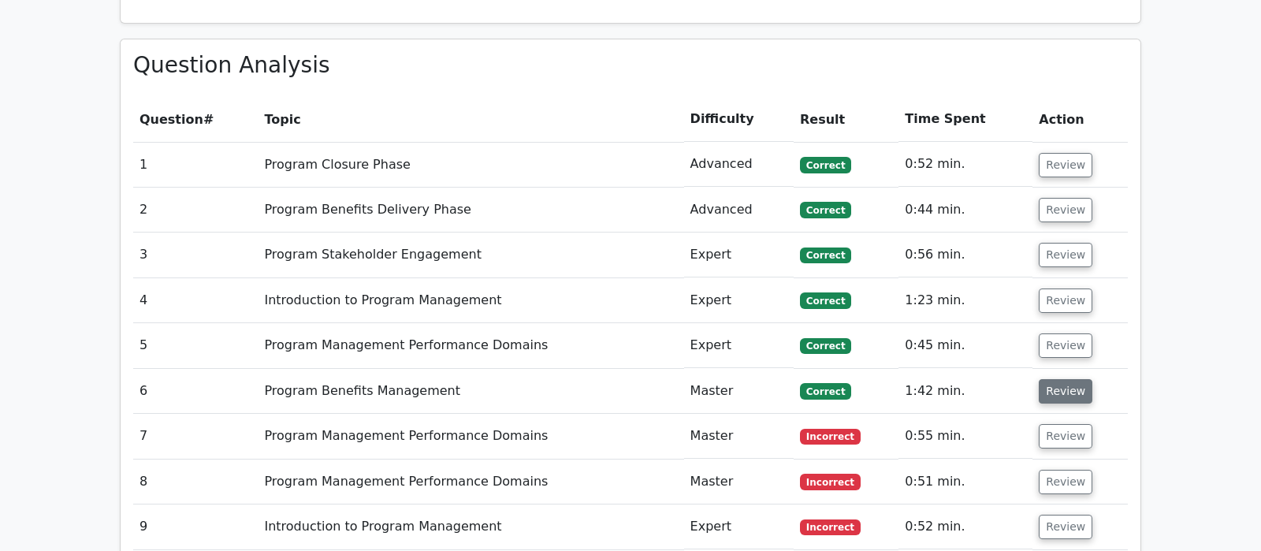
click at [1062, 379] on button "Review" at bounding box center [1066, 391] width 54 height 24
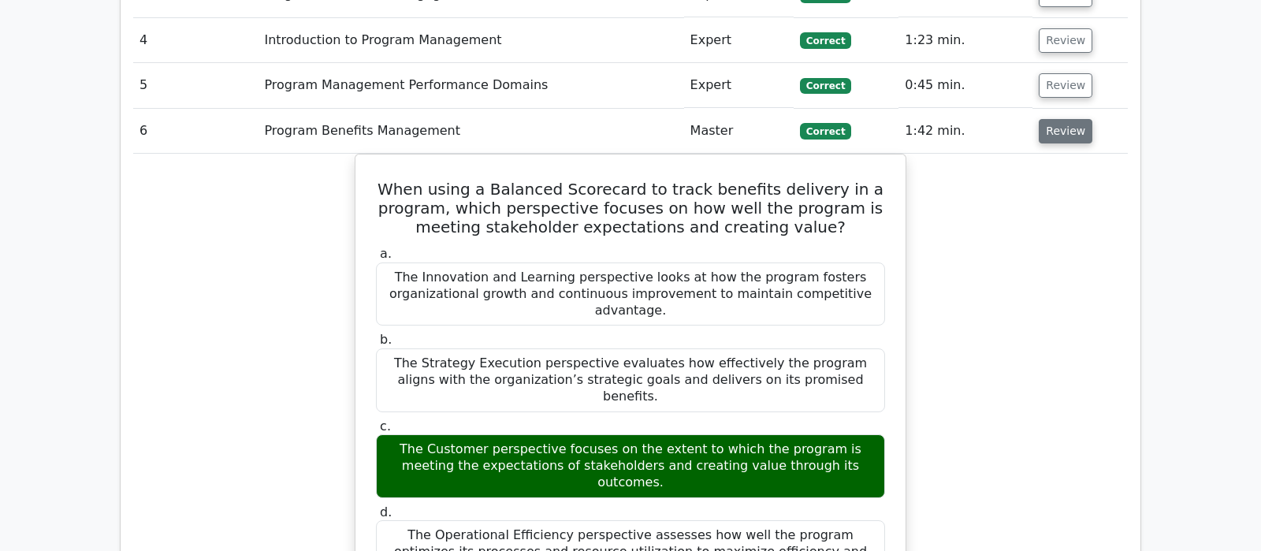
scroll to position [1360, 0]
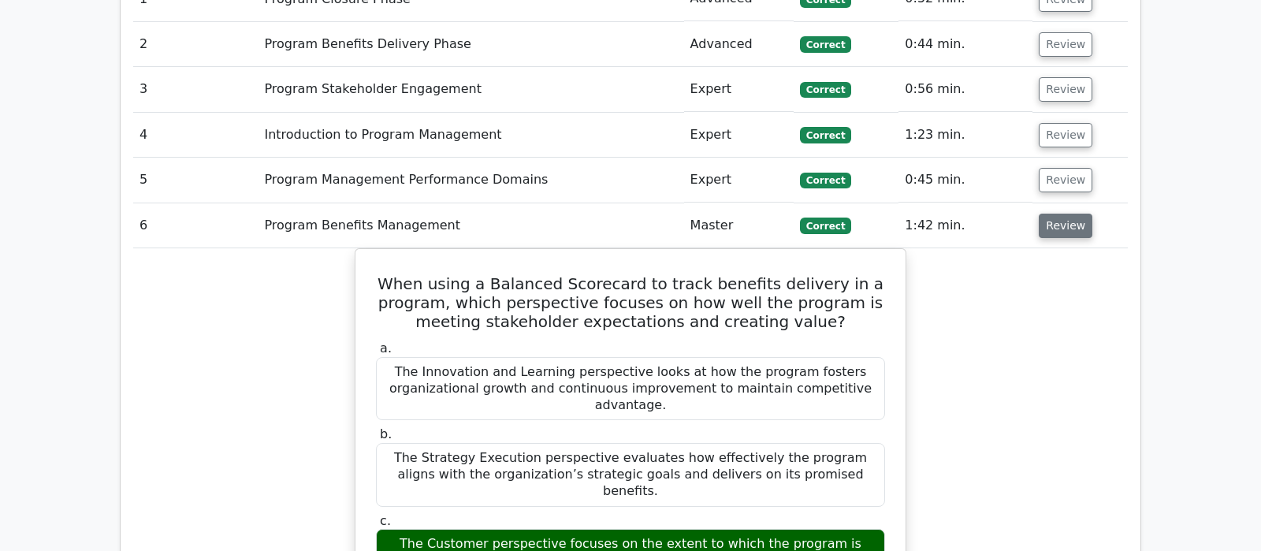
click at [1061, 214] on button "Review" at bounding box center [1066, 226] width 54 height 24
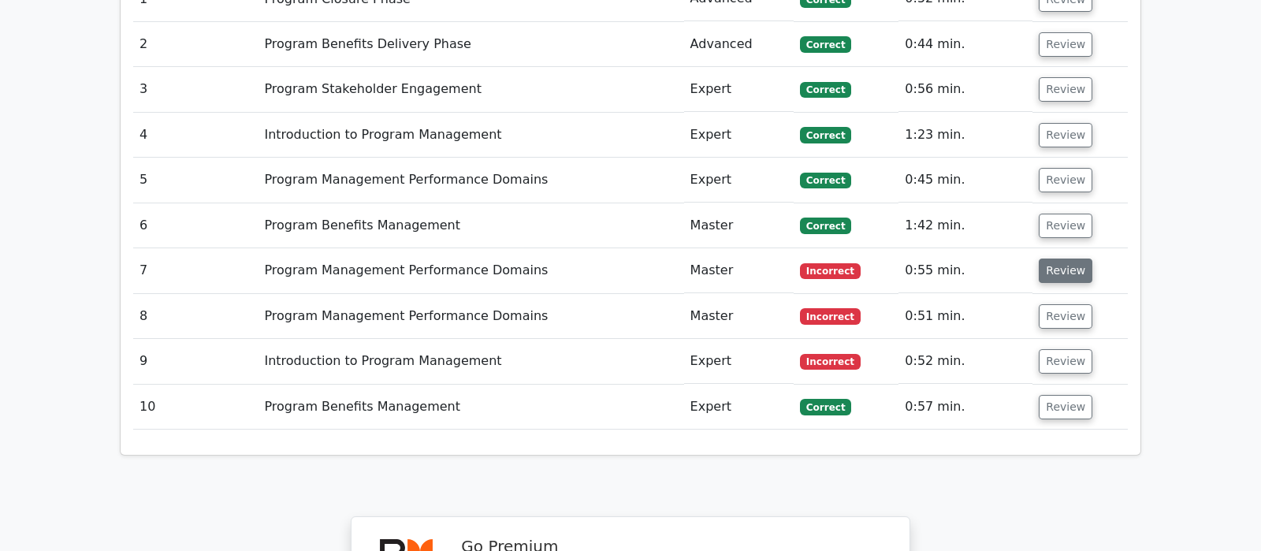
click at [1061, 258] on button "Review" at bounding box center [1066, 270] width 54 height 24
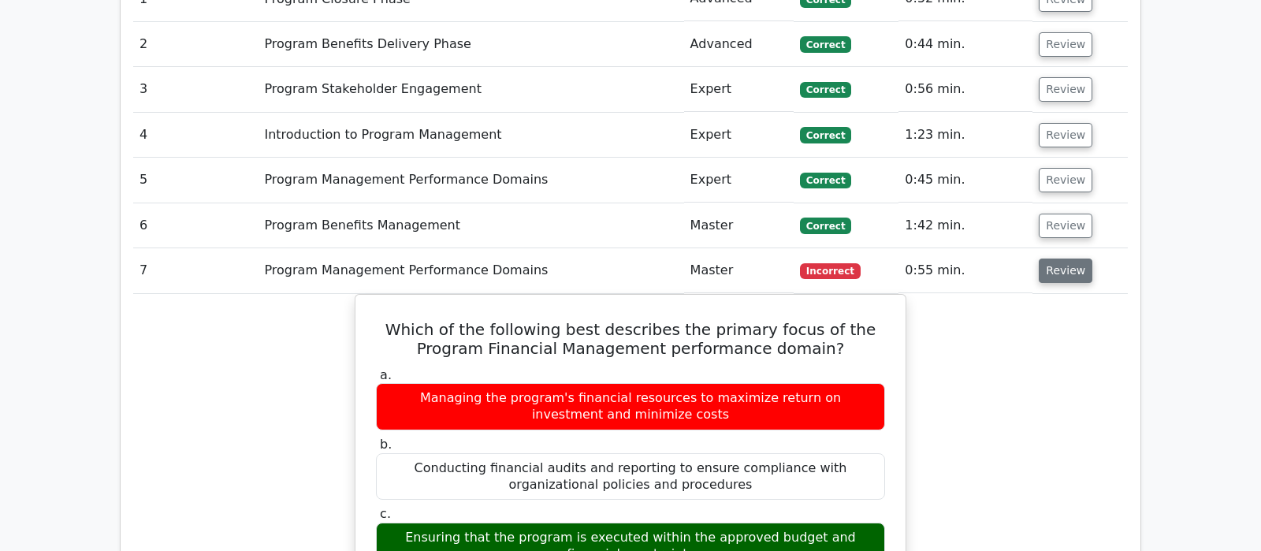
click at [1062, 258] on button "Review" at bounding box center [1066, 270] width 54 height 24
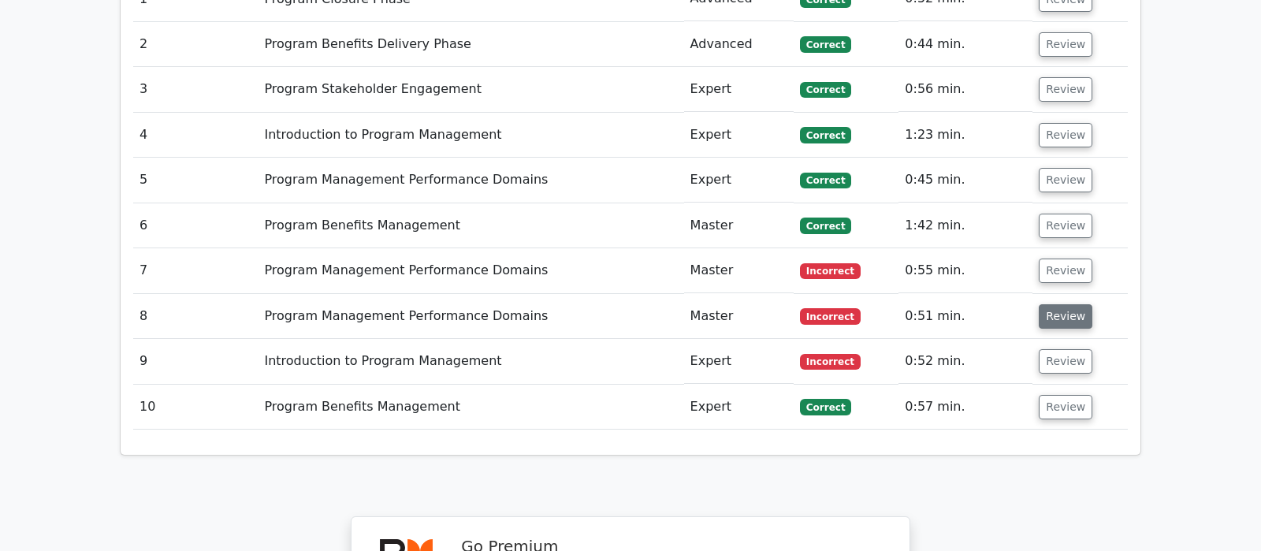
click at [1065, 304] on button "Review" at bounding box center [1066, 316] width 54 height 24
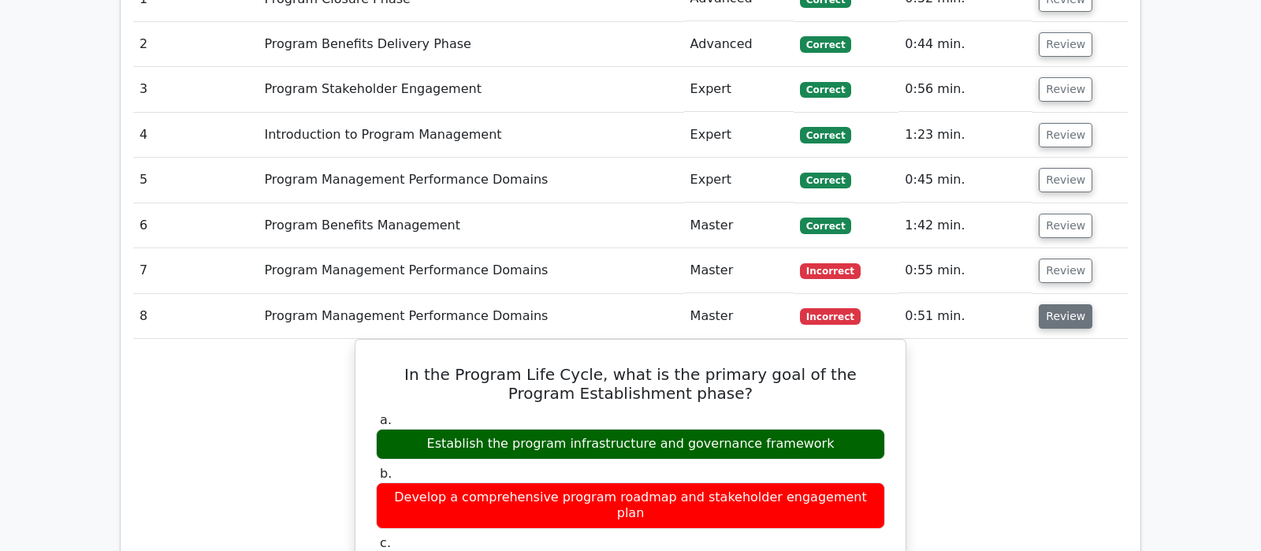
click at [1065, 304] on button "Review" at bounding box center [1066, 316] width 54 height 24
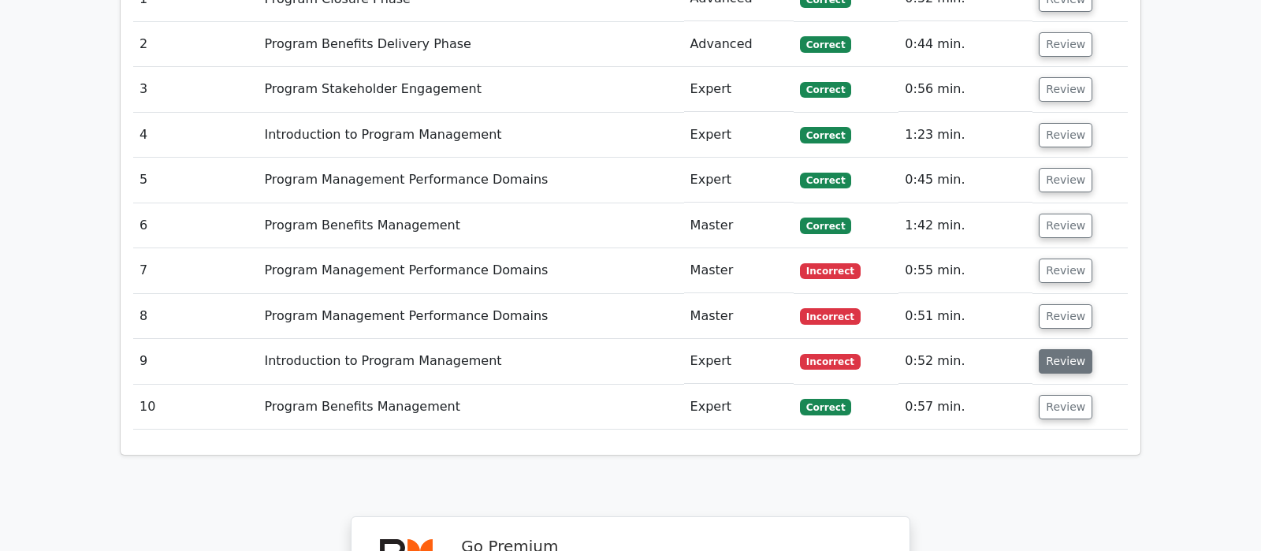
click at [1057, 349] on button "Review" at bounding box center [1066, 361] width 54 height 24
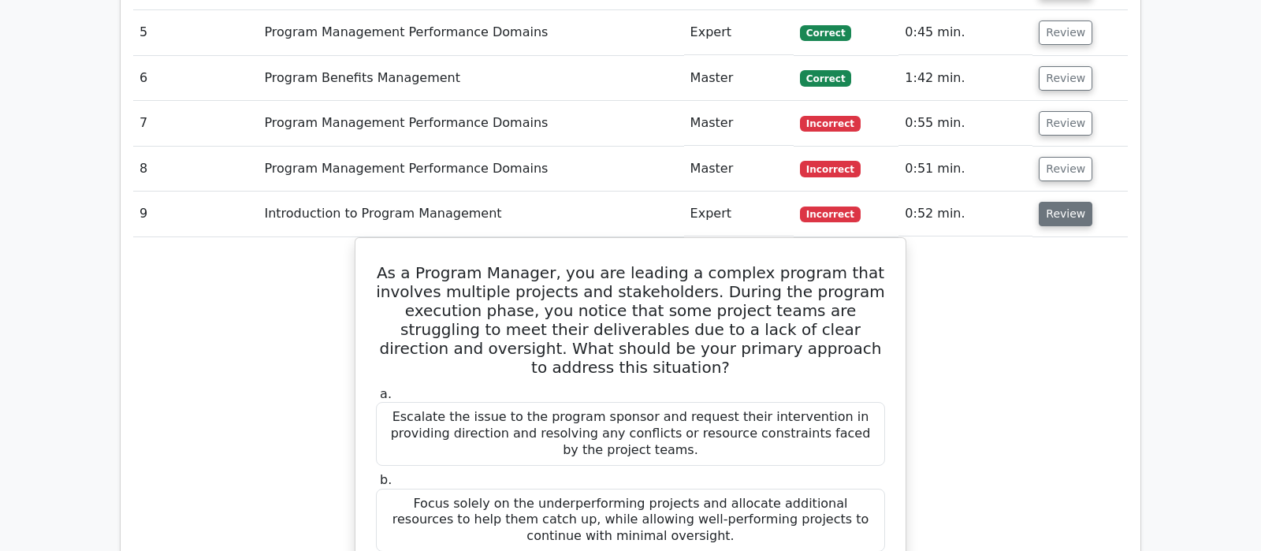
scroll to position [1443, 0]
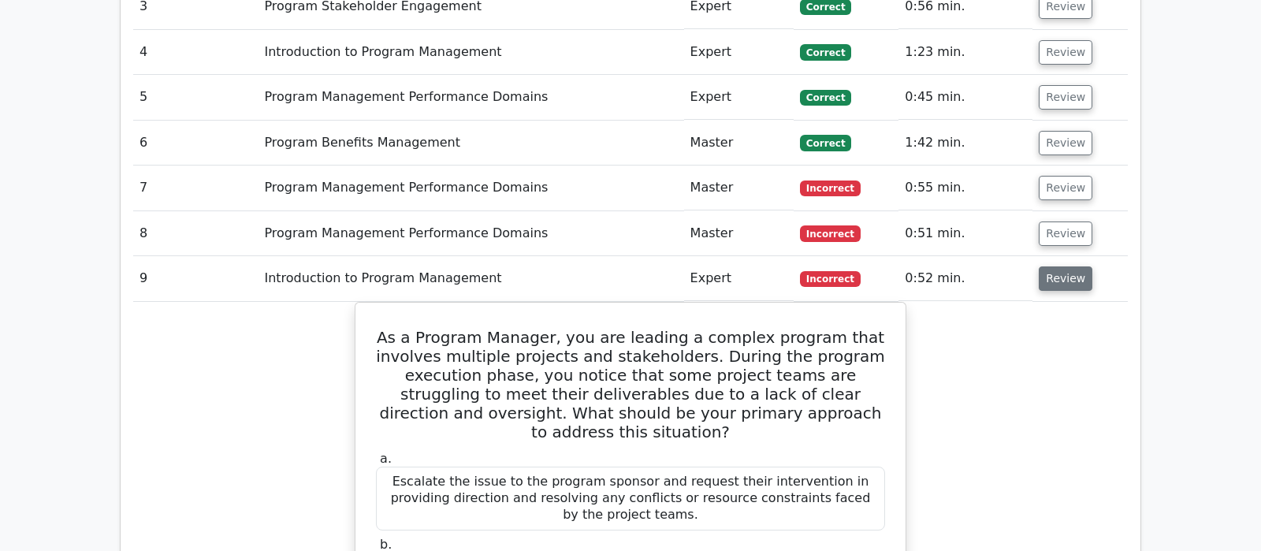
click at [1067, 266] on button "Review" at bounding box center [1066, 278] width 54 height 24
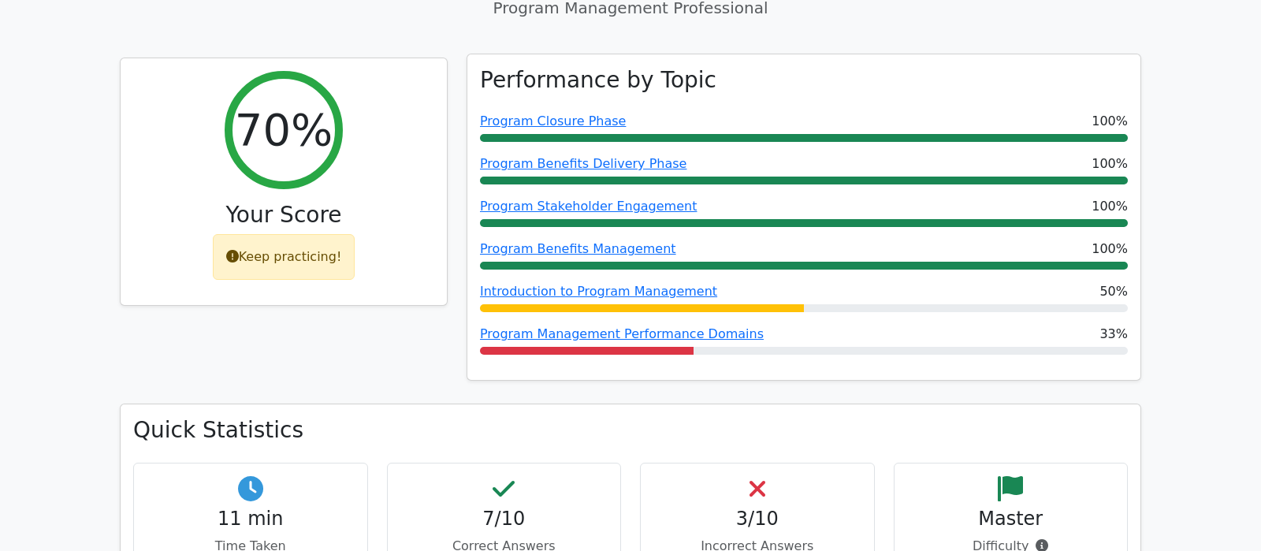
scroll to position [615, 0]
